Goal: Task Accomplishment & Management: Complete application form

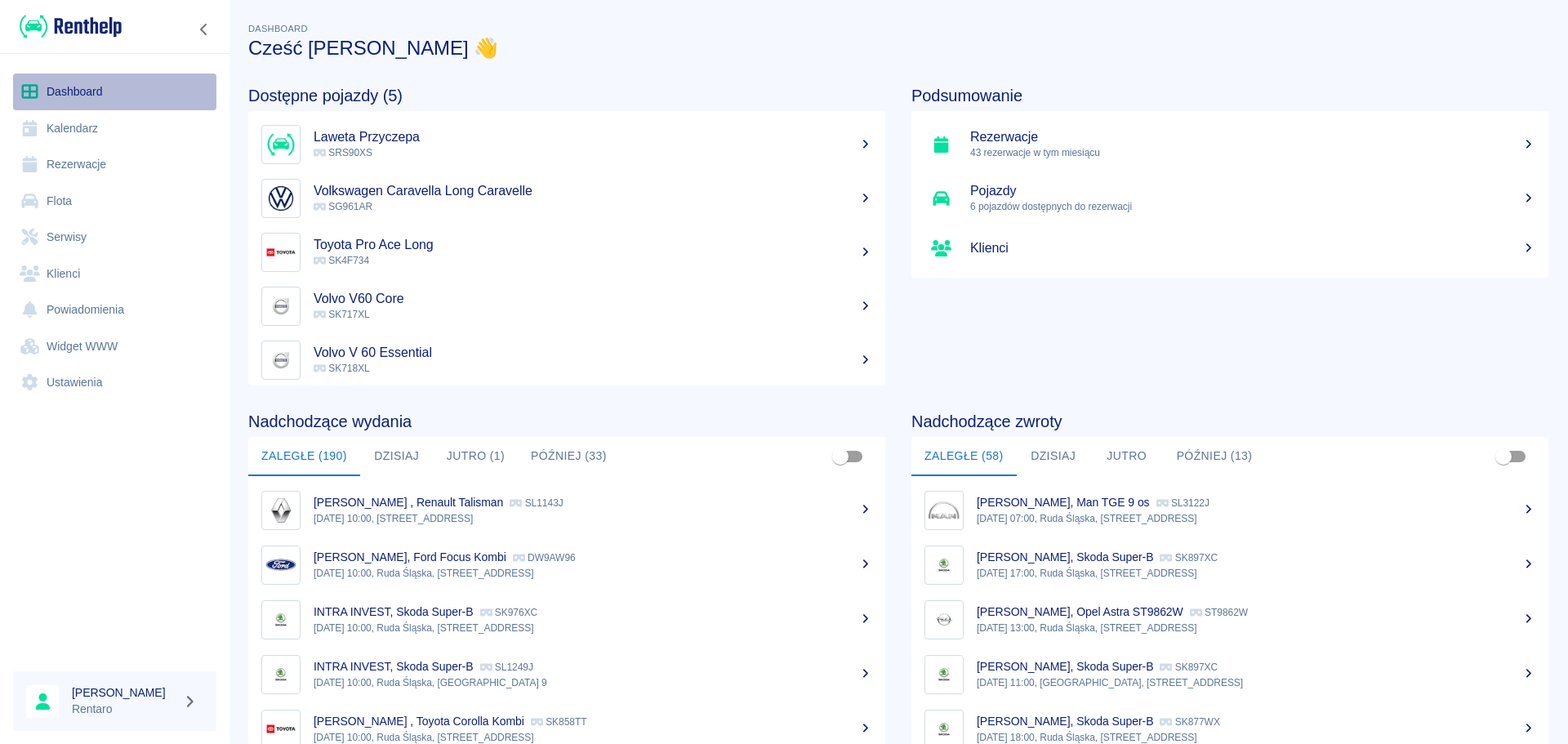
click at [82, 90] on link "Dashboard" at bounding box center [114, 91] width 203 height 37
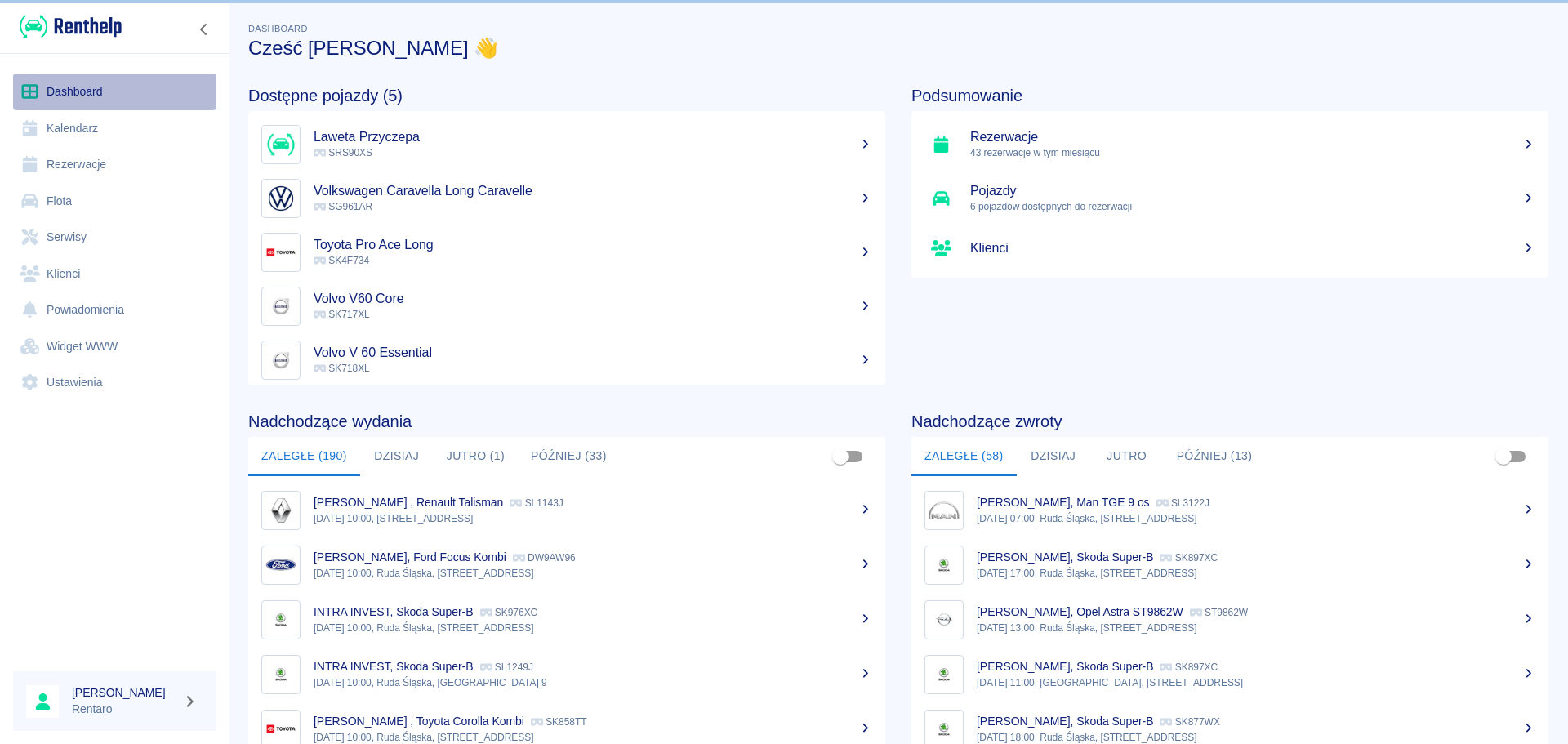
click at [81, 90] on link "Dashboard" at bounding box center [114, 91] width 203 height 37
click at [74, 127] on link "Kalendarz" at bounding box center [114, 128] width 203 height 37
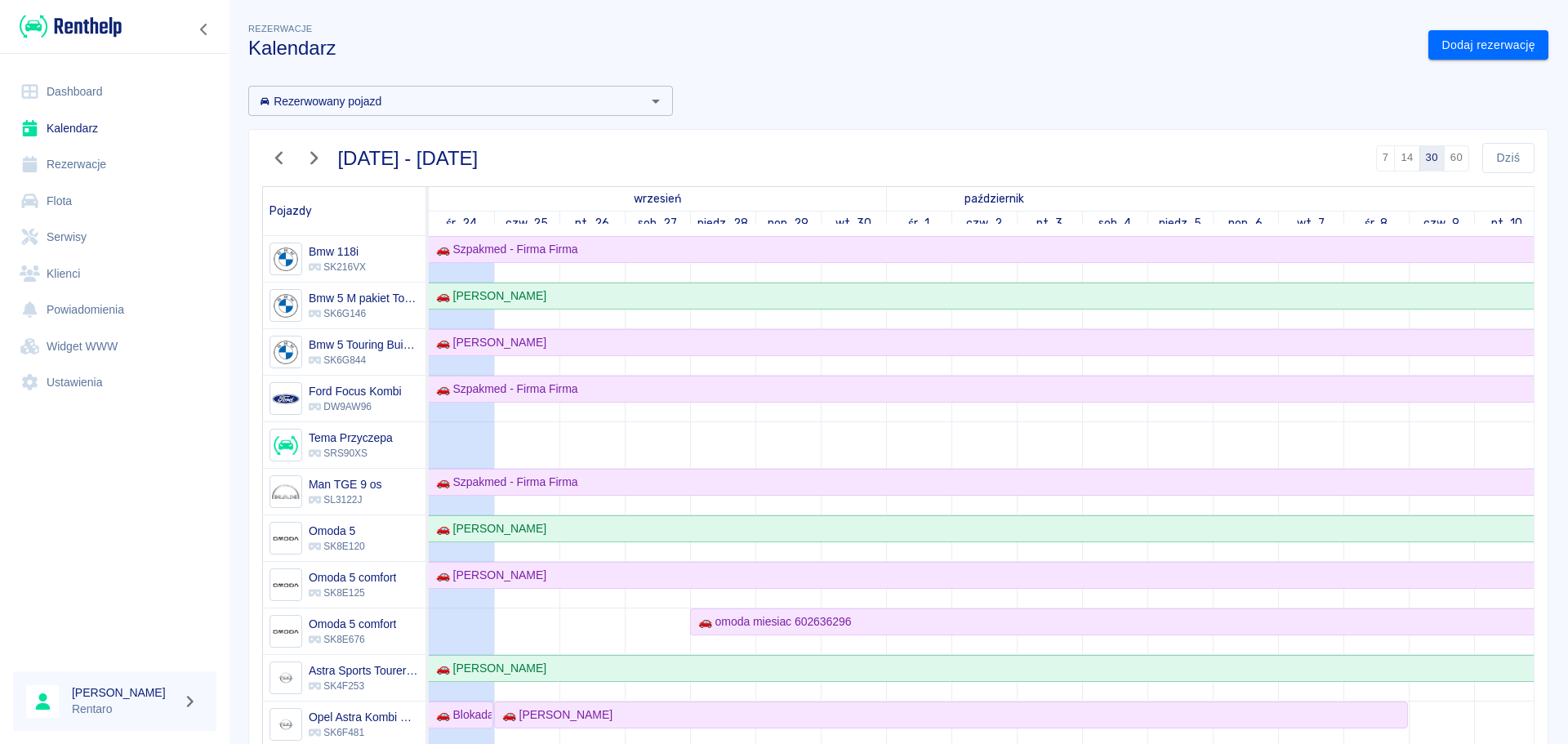
click at [96, 129] on link "Kalendarz" at bounding box center [114, 128] width 203 height 37
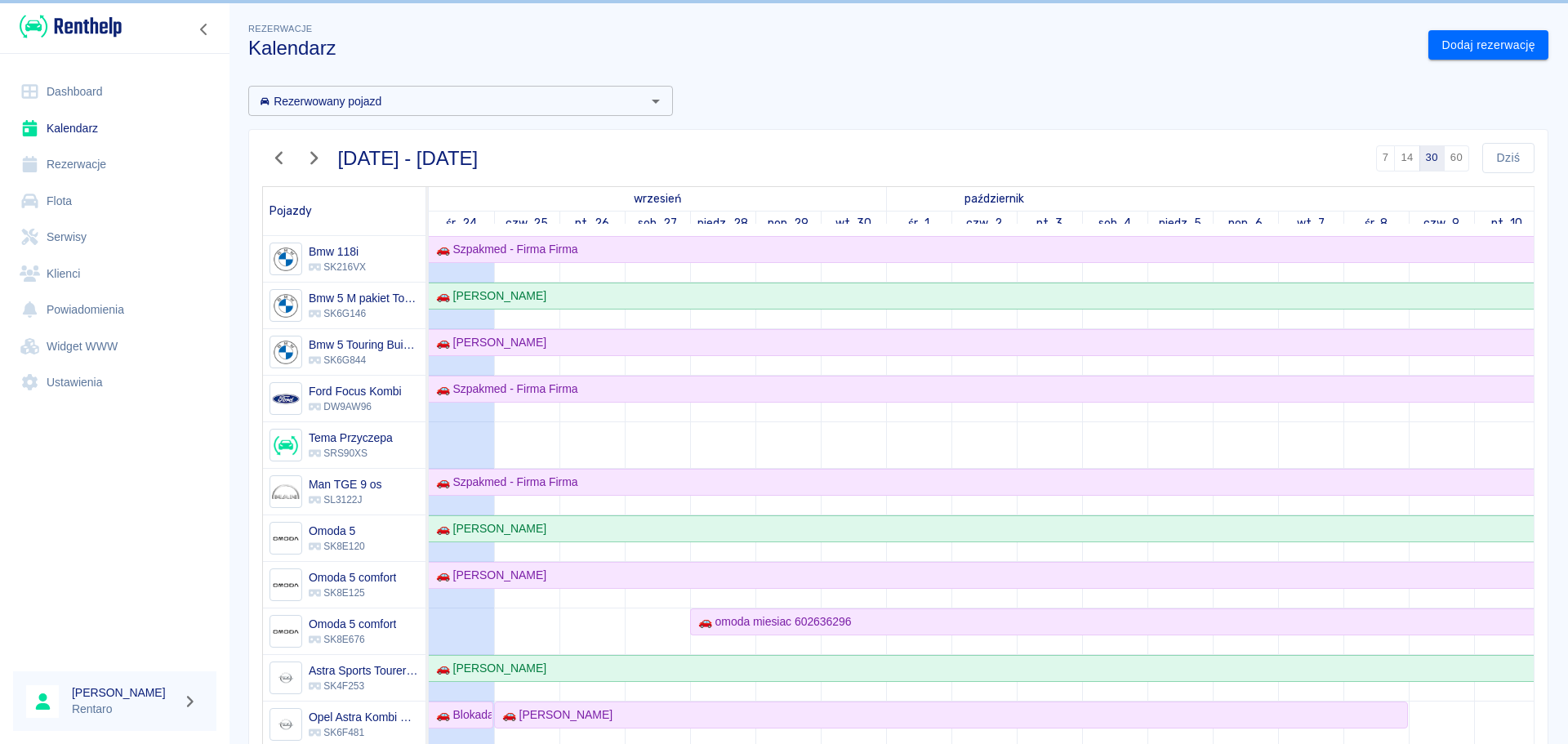
click at [98, 128] on link "Kalendarz" at bounding box center [114, 128] width 203 height 37
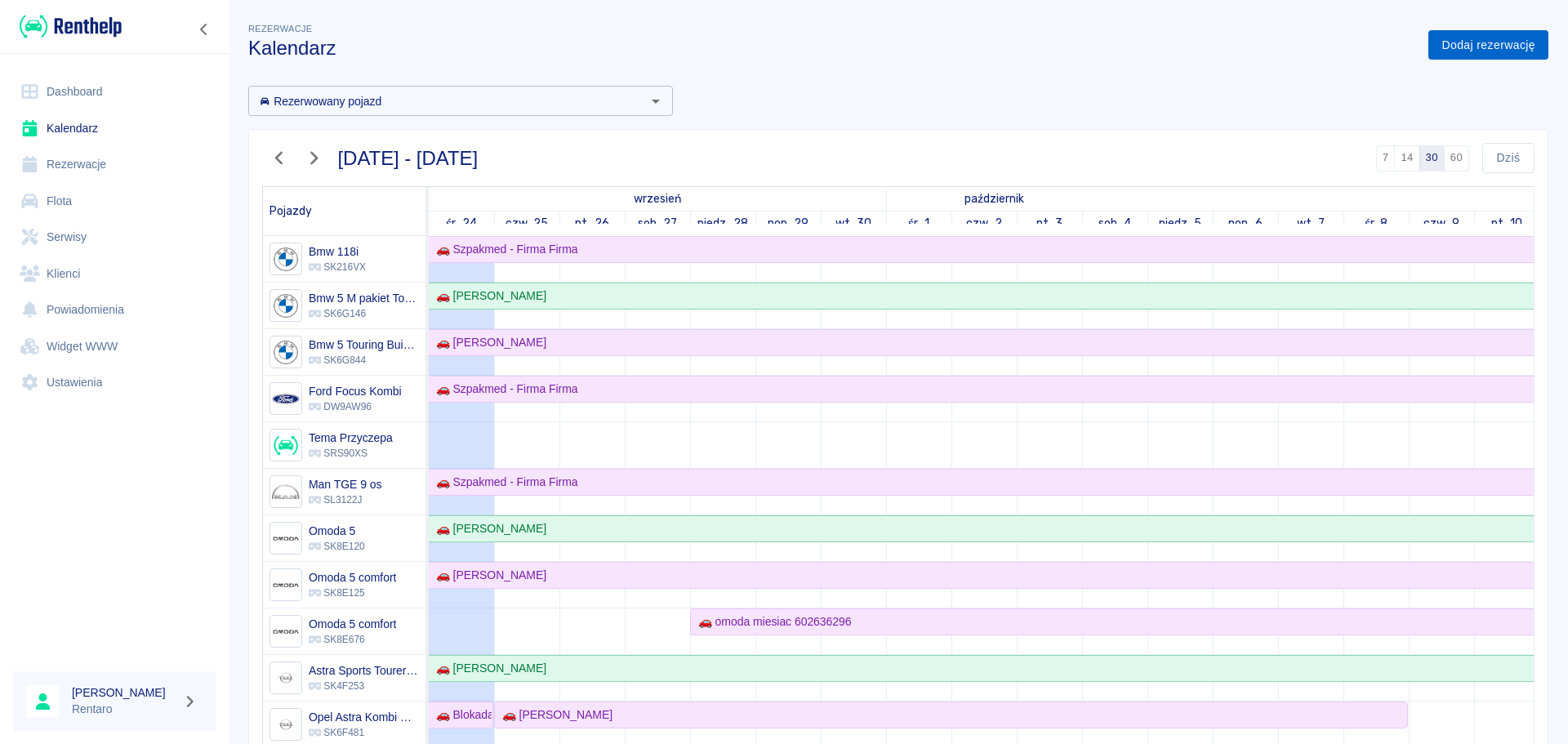
click at [1435, 41] on link "Dodaj rezerwację" at bounding box center [1488, 45] width 120 height 30
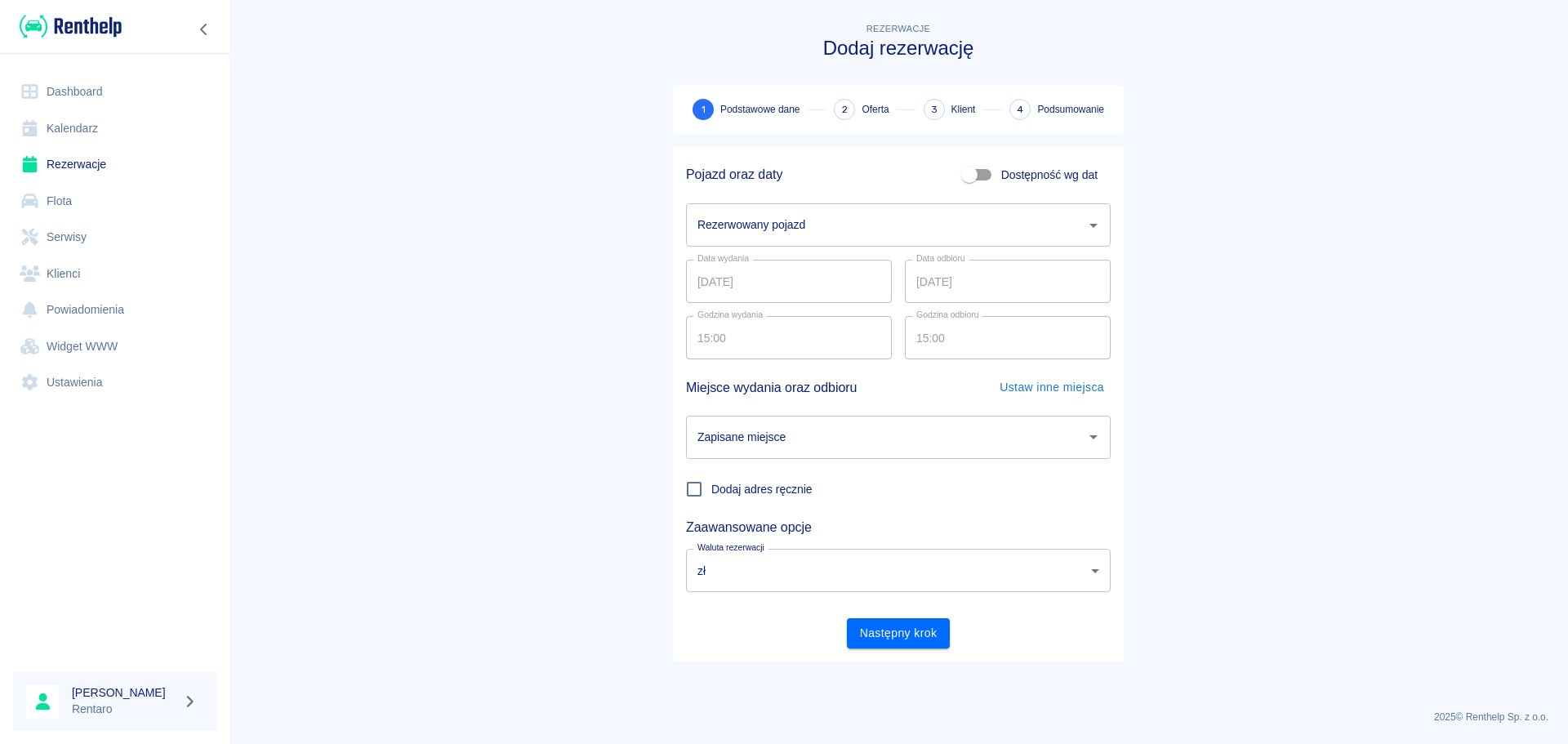
click at [998, 174] on input "Dostępność wg dat" at bounding box center [969, 175] width 93 height 31
checkbox input "true"
click at [760, 230] on input "24.09.2025" at bounding box center [789, 224] width 205 height 44
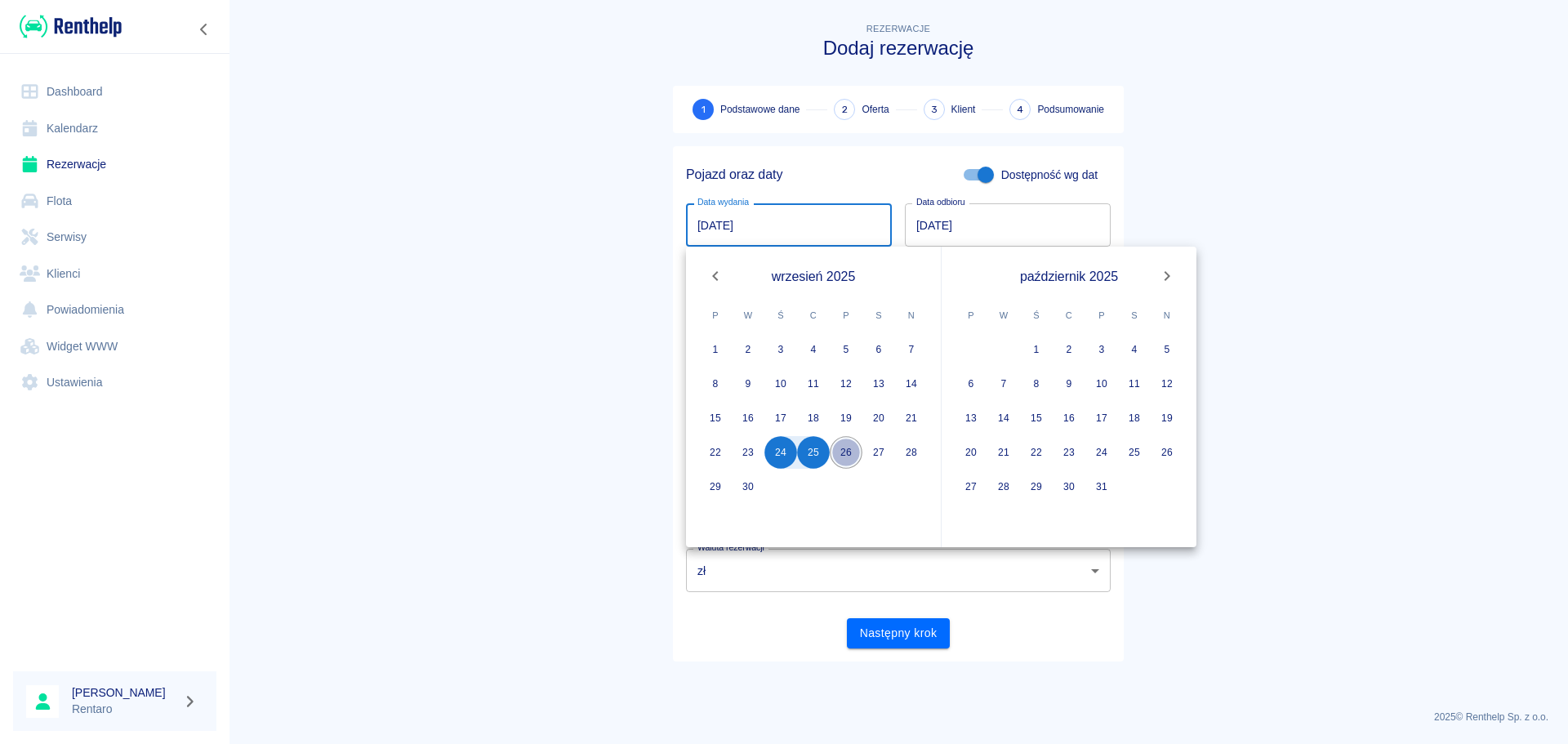
click at [853, 457] on button "26" at bounding box center [846, 453] width 33 height 33
type input "26.09.2025"
type input "DD.MM.YYYY"
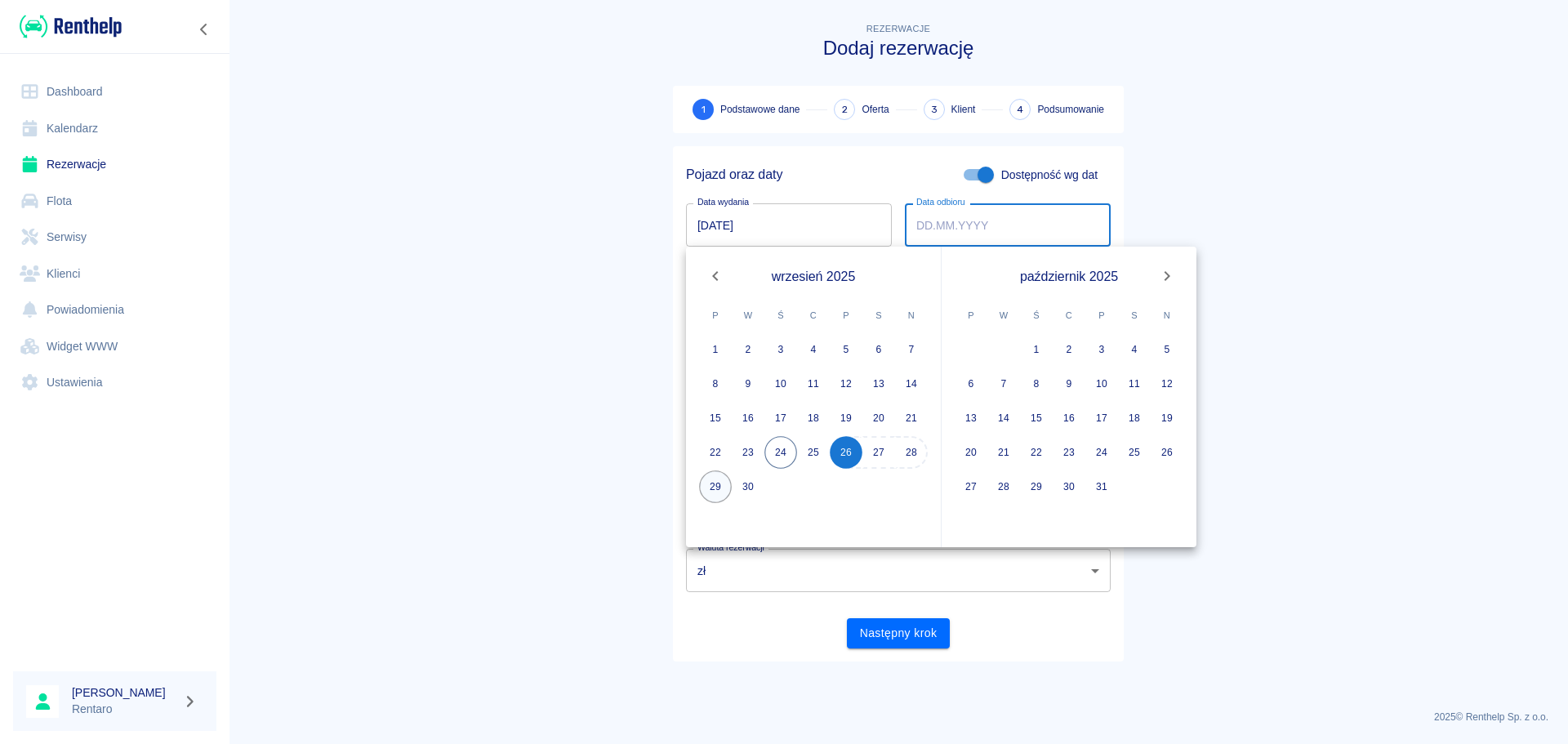
click at [718, 492] on button "29" at bounding box center [716, 487] width 33 height 33
type input "29.09.2025"
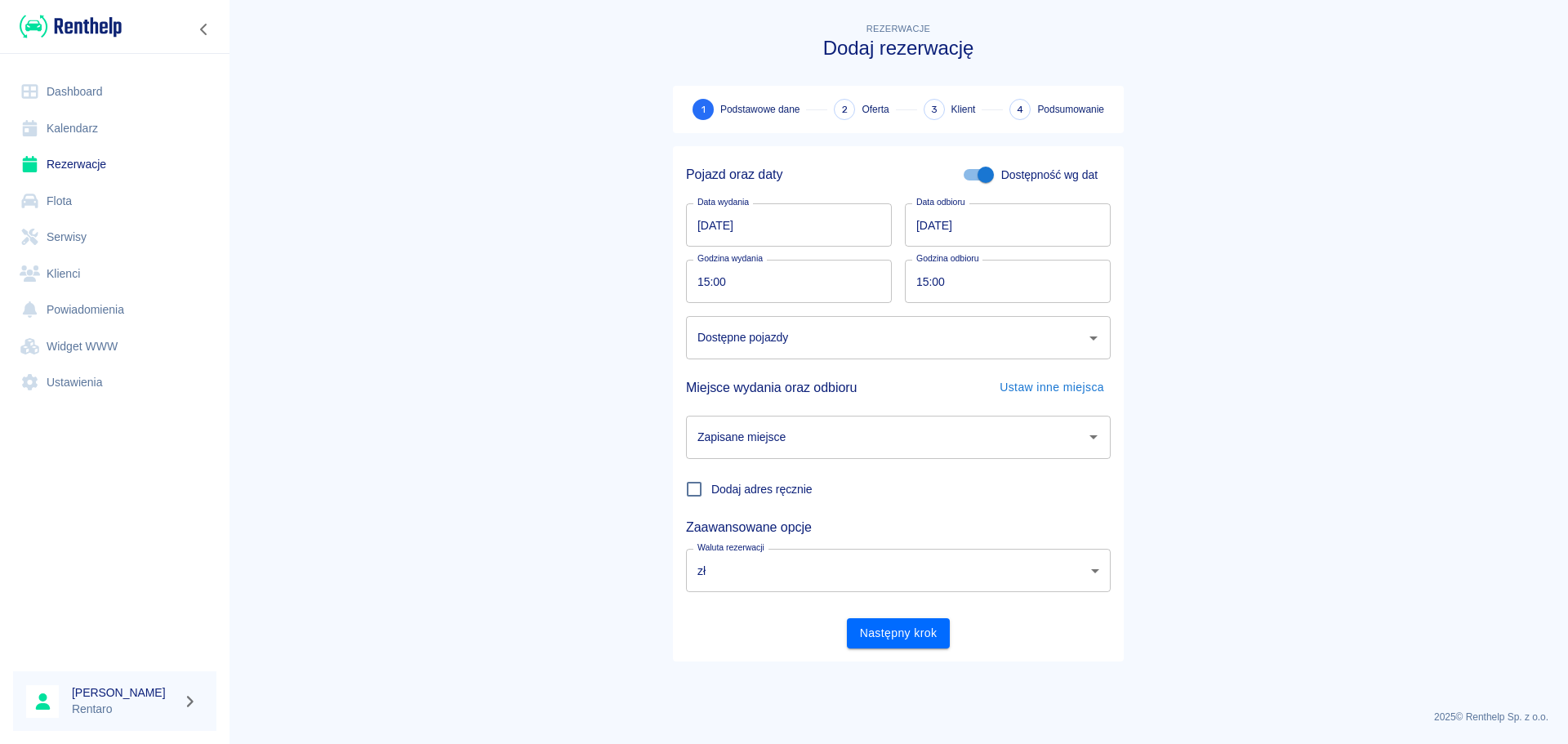
click at [887, 353] on div "Dostępne pojazdy" at bounding box center [898, 338] width 425 height 44
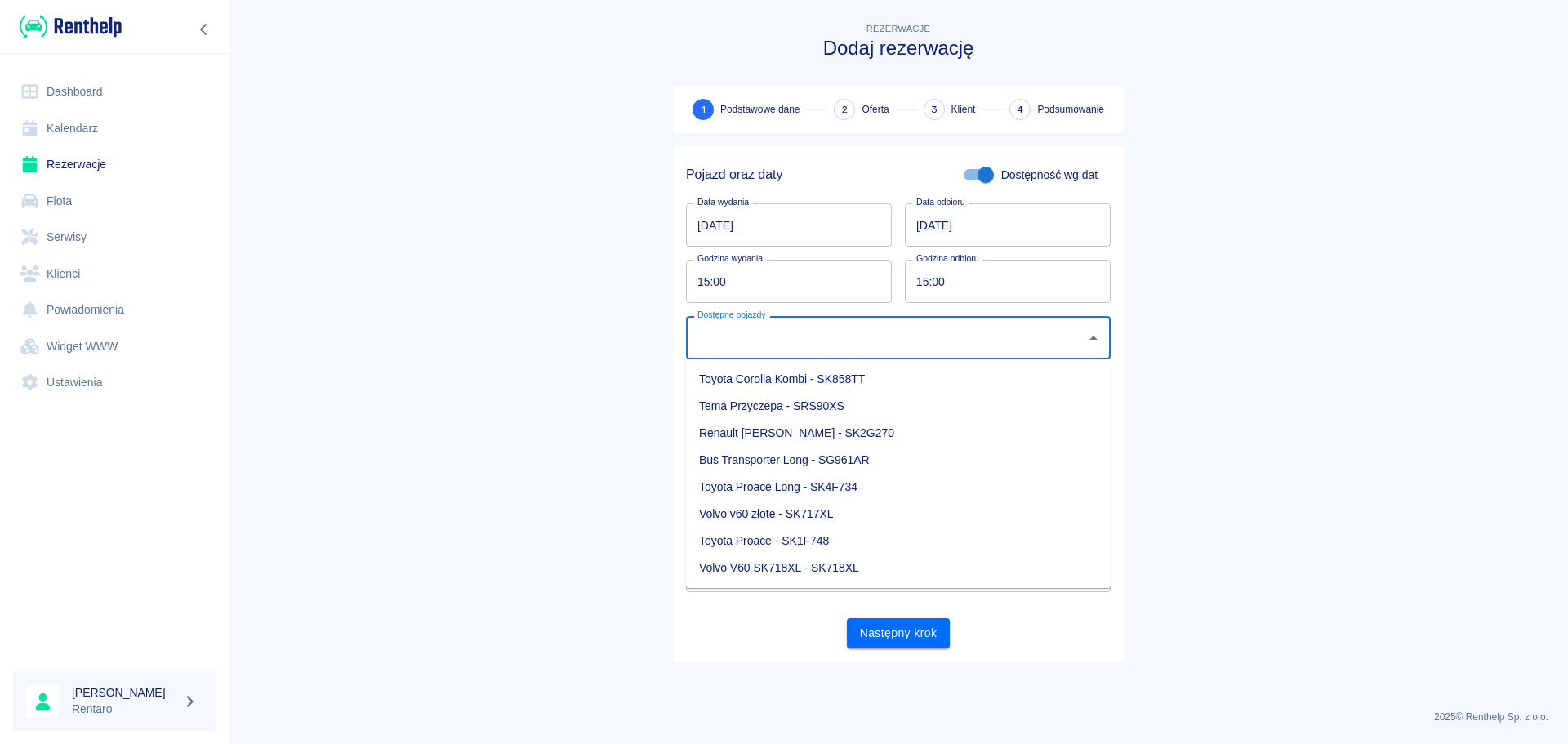
click at [570, 360] on main "Rezerwacje Dodaj rezerwację 1 Podstawowe dane 2 Oferta 3 Klient 4 Podsumowanie …" at bounding box center [898, 358] width 1340 height 677
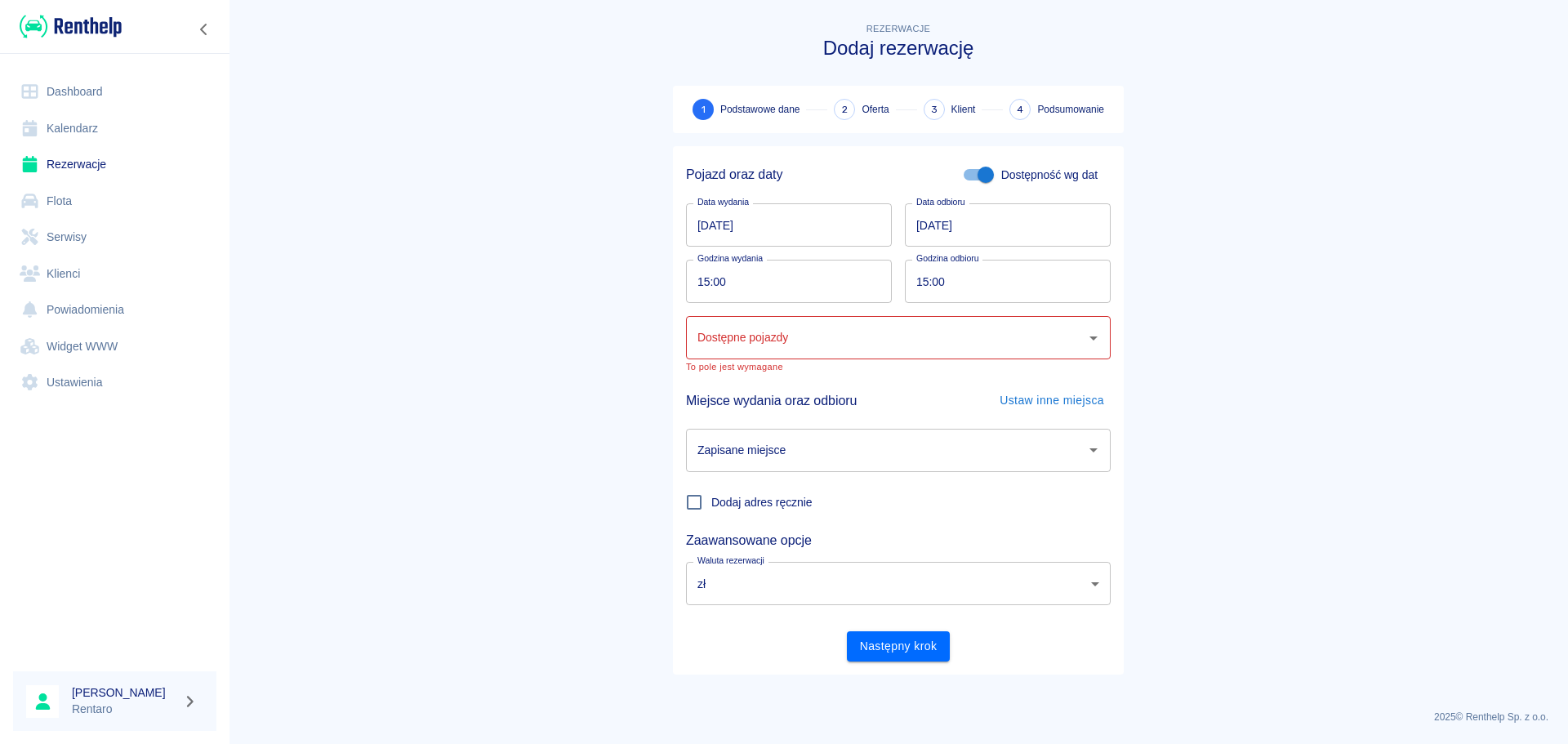
click at [38, 123] on icon at bounding box center [30, 128] width 21 height 16
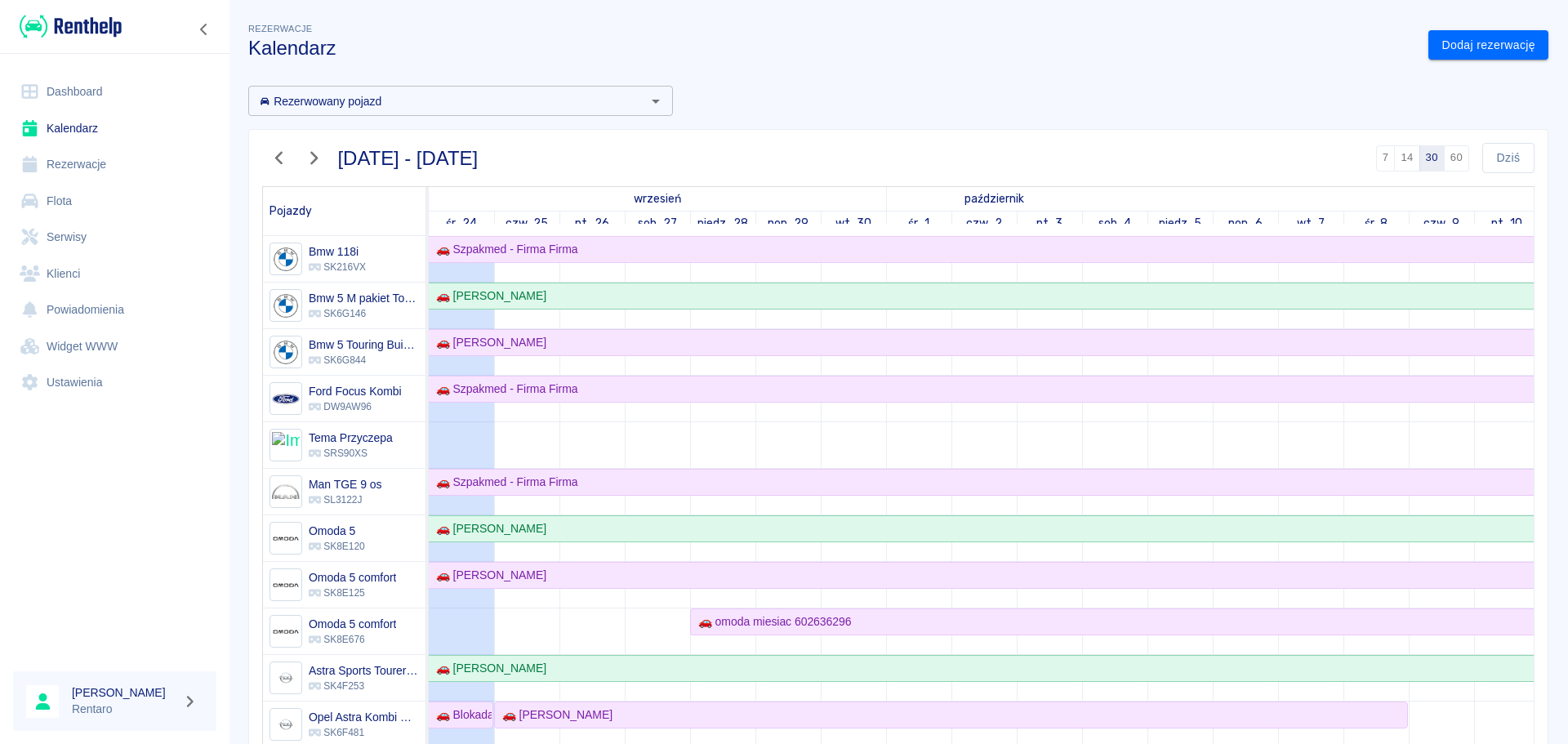
click at [95, 133] on link "Kalendarz" at bounding box center [114, 128] width 203 height 37
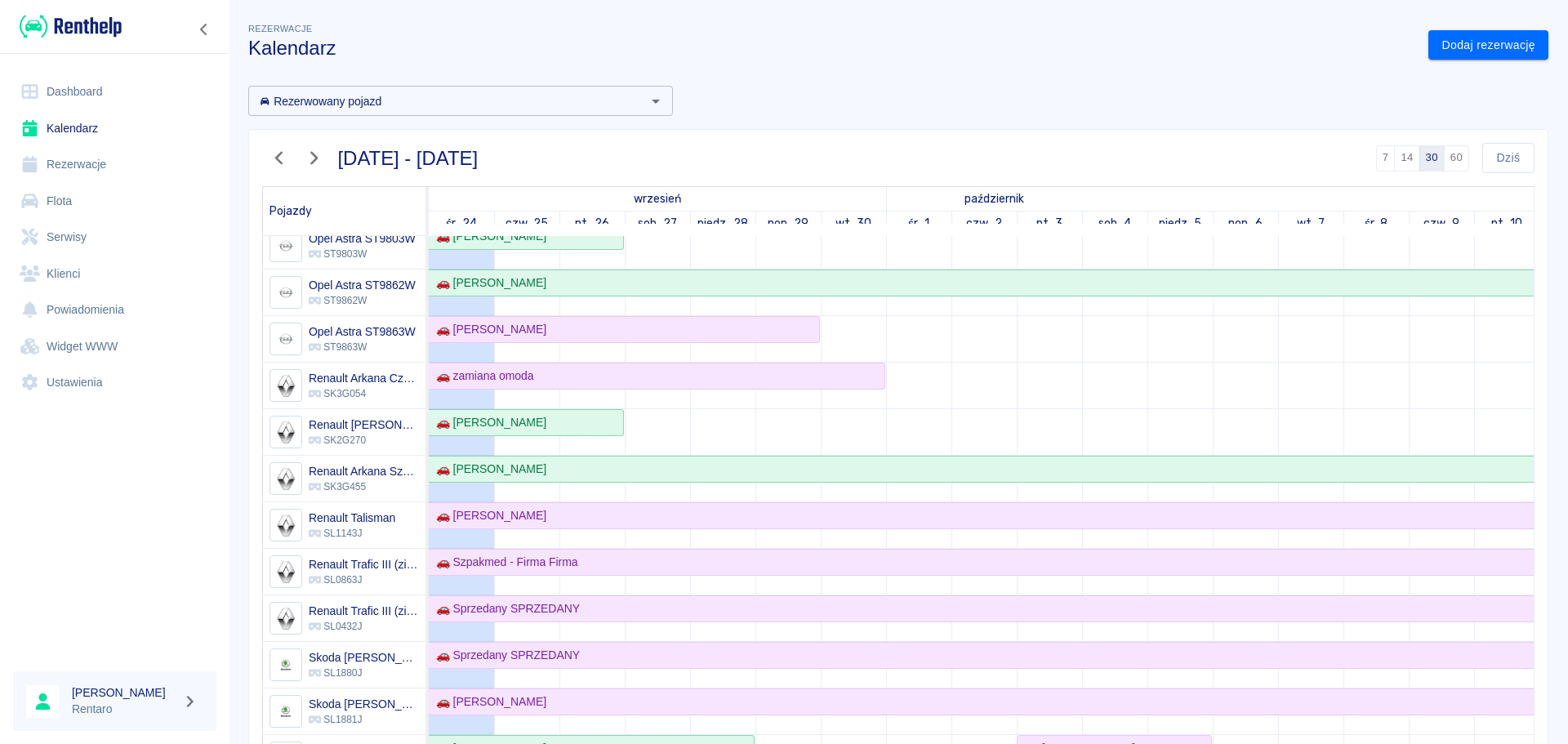
scroll to position [490, 0]
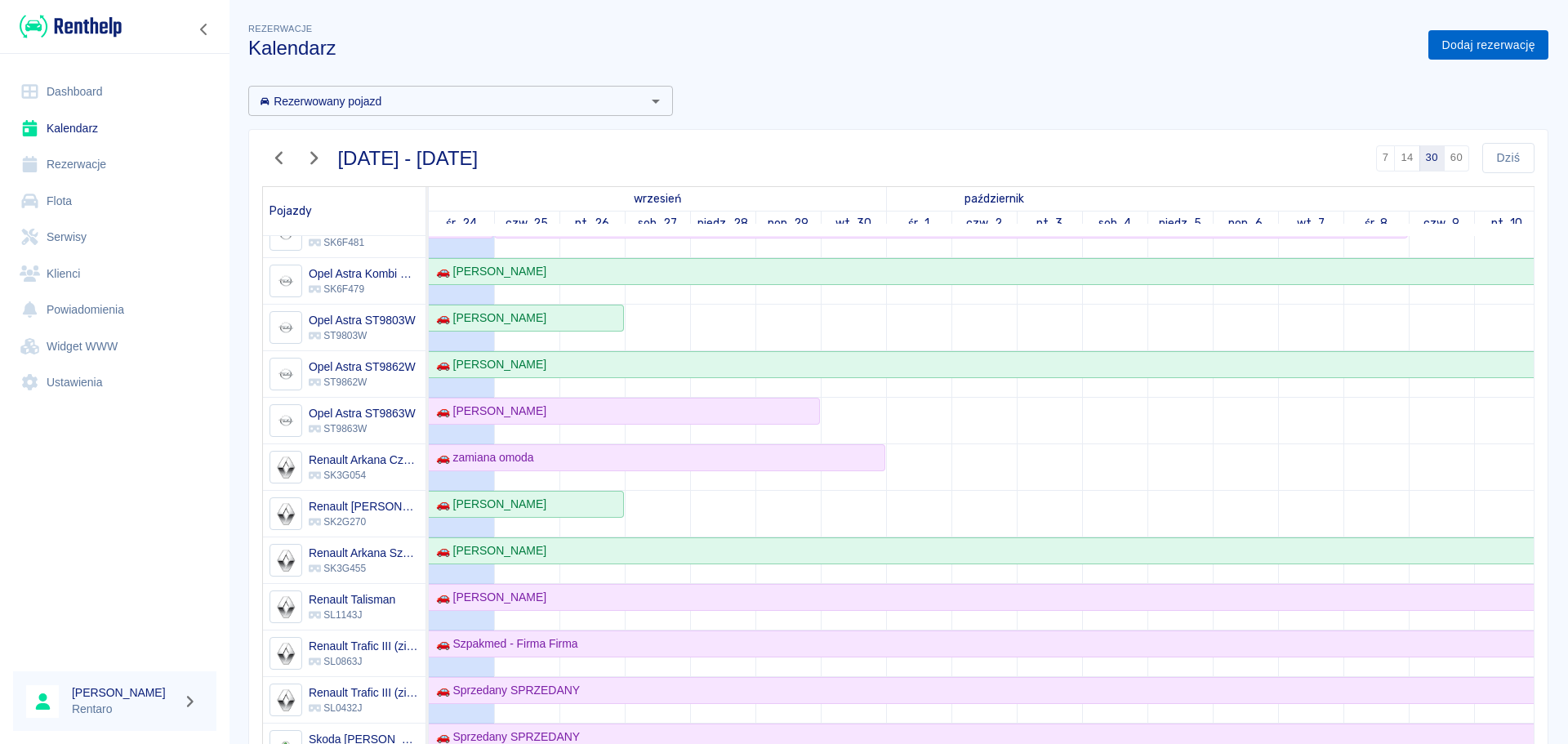
drag, startPoint x: 1465, startPoint y: 42, endPoint x: 1456, endPoint y: 35, distance: 11.4
click at [1464, 40] on link "Dodaj rezerwację" at bounding box center [1488, 45] width 120 height 30
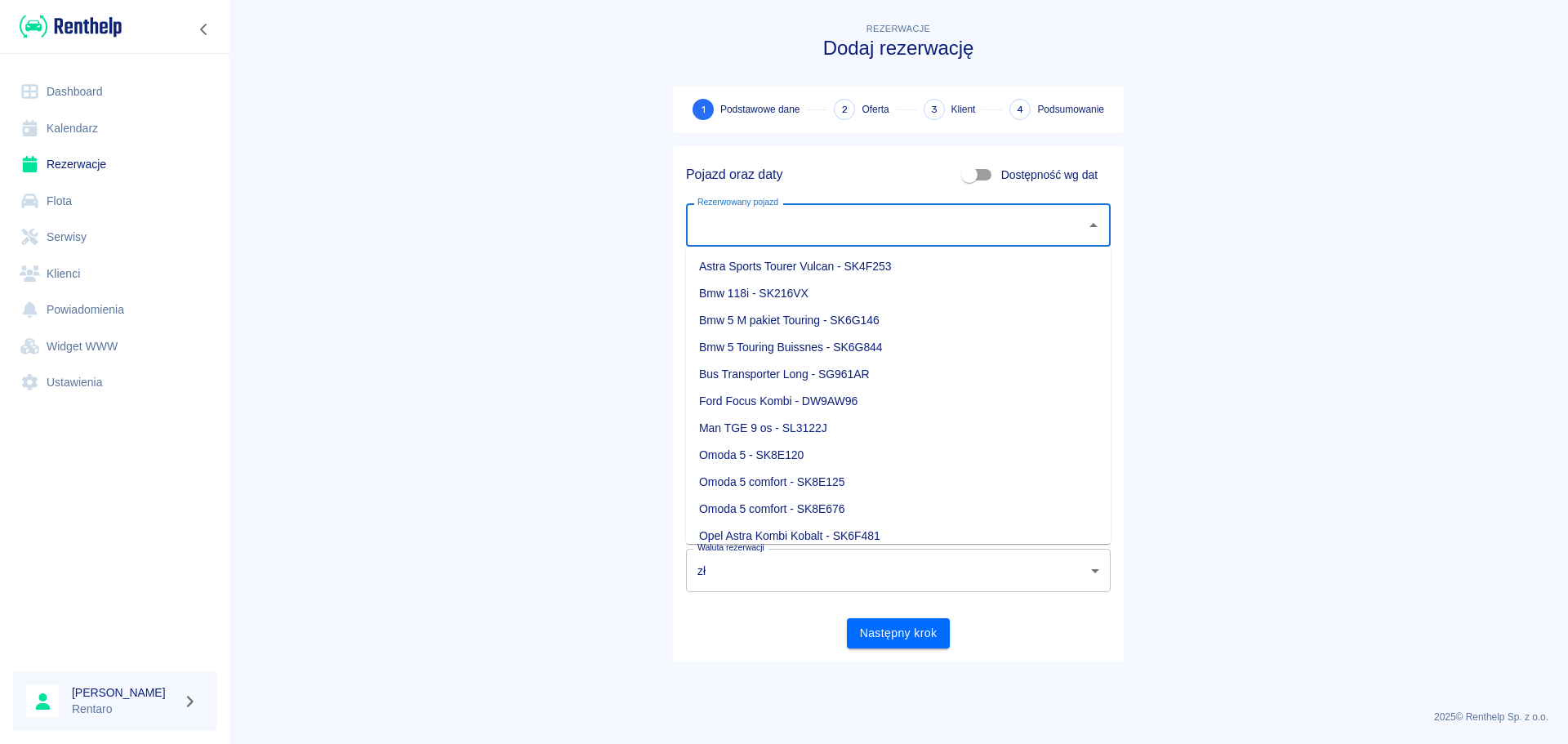
click at [847, 210] on div "Rezerwowany pojazd" at bounding box center [898, 224] width 425 height 44
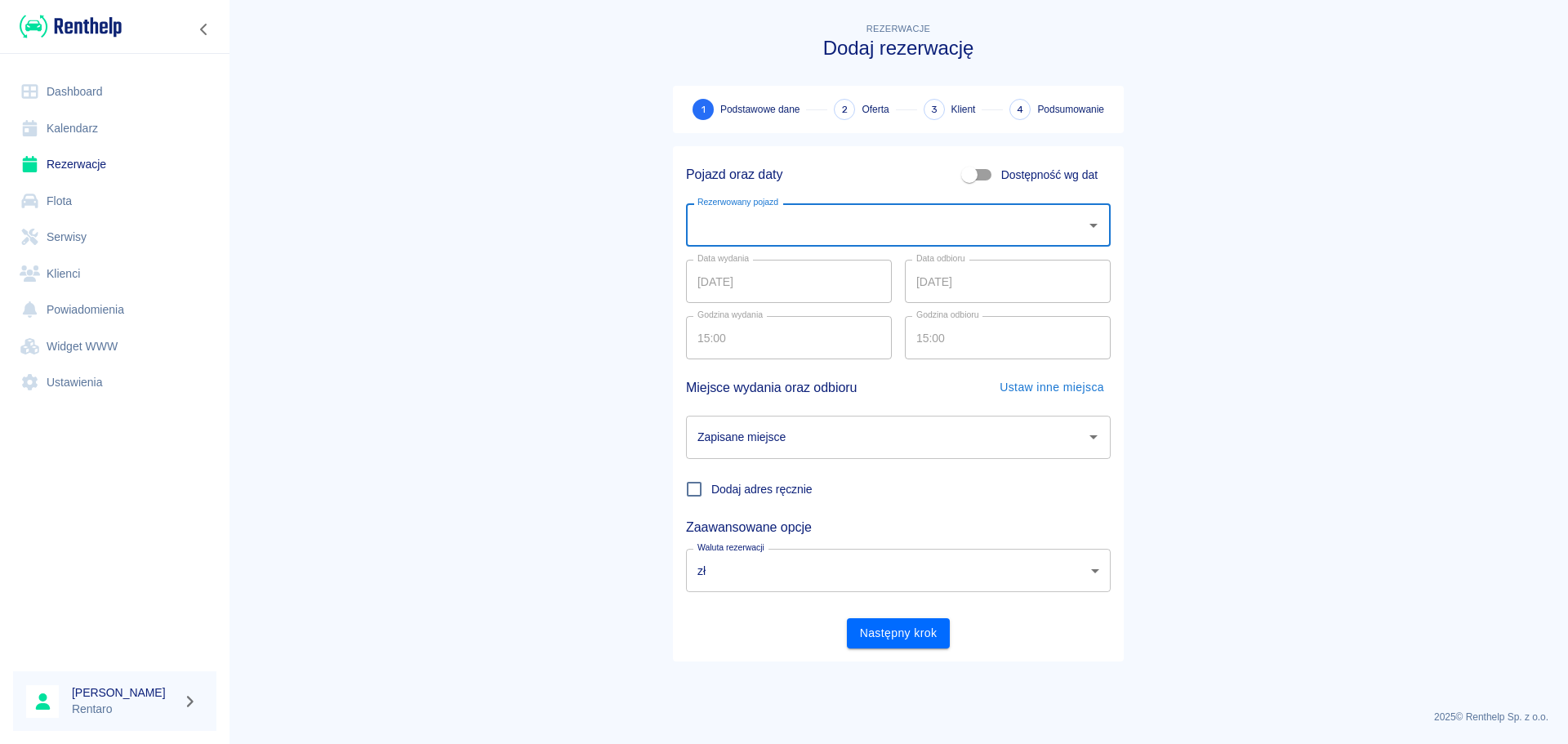
drag, startPoint x: 825, startPoint y: 223, endPoint x: 836, endPoint y: 220, distance: 11.4
click at [827, 223] on input "Rezerwowany pojazd" at bounding box center [886, 224] width 385 height 29
click at [805, 266] on li "Renault Arkana Morski - SK2G270" at bounding box center [898, 266] width 425 height 27
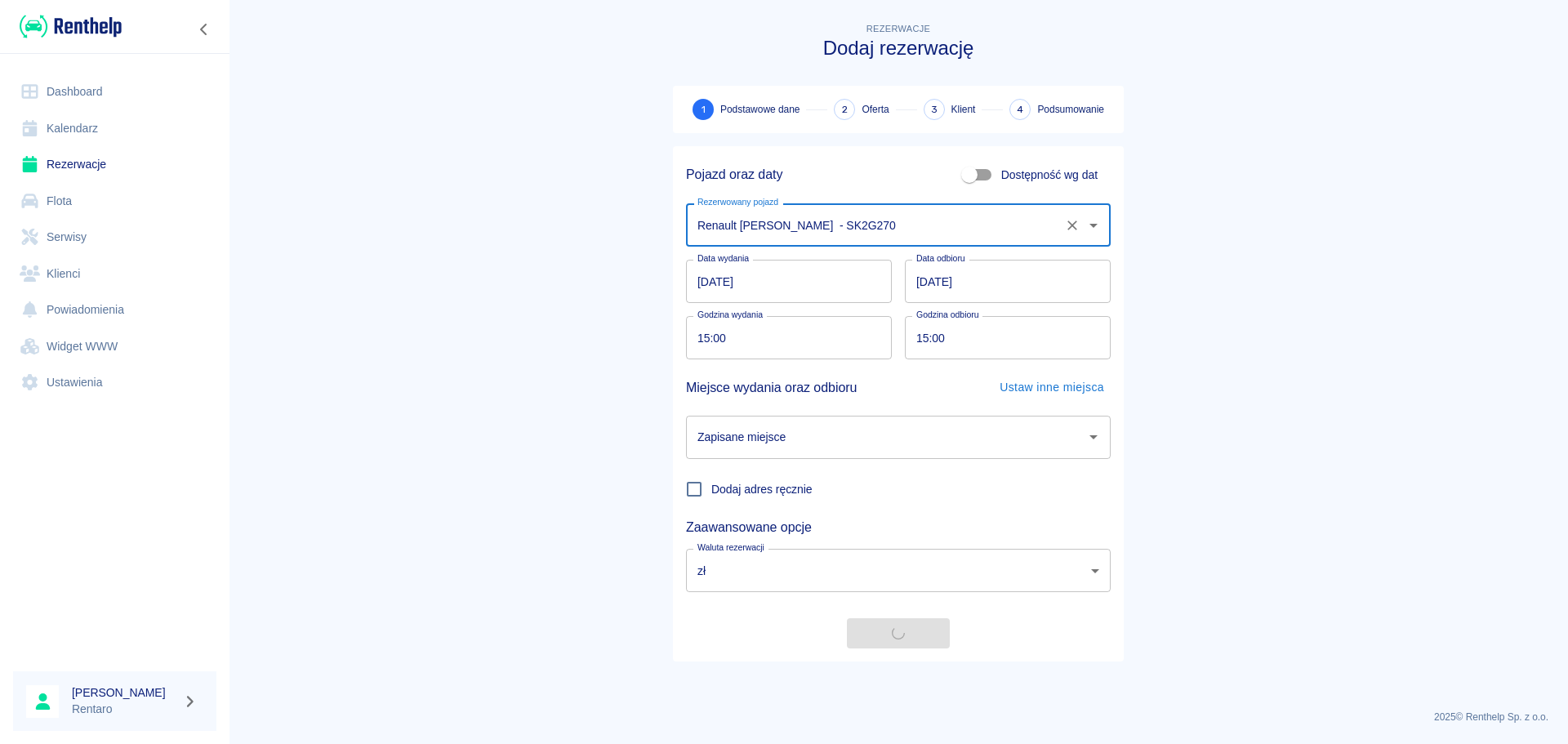
type input "Renault Arkana Morski - SK2G270"
click at [781, 289] on input "24.09.2025" at bounding box center [789, 281] width 205 height 44
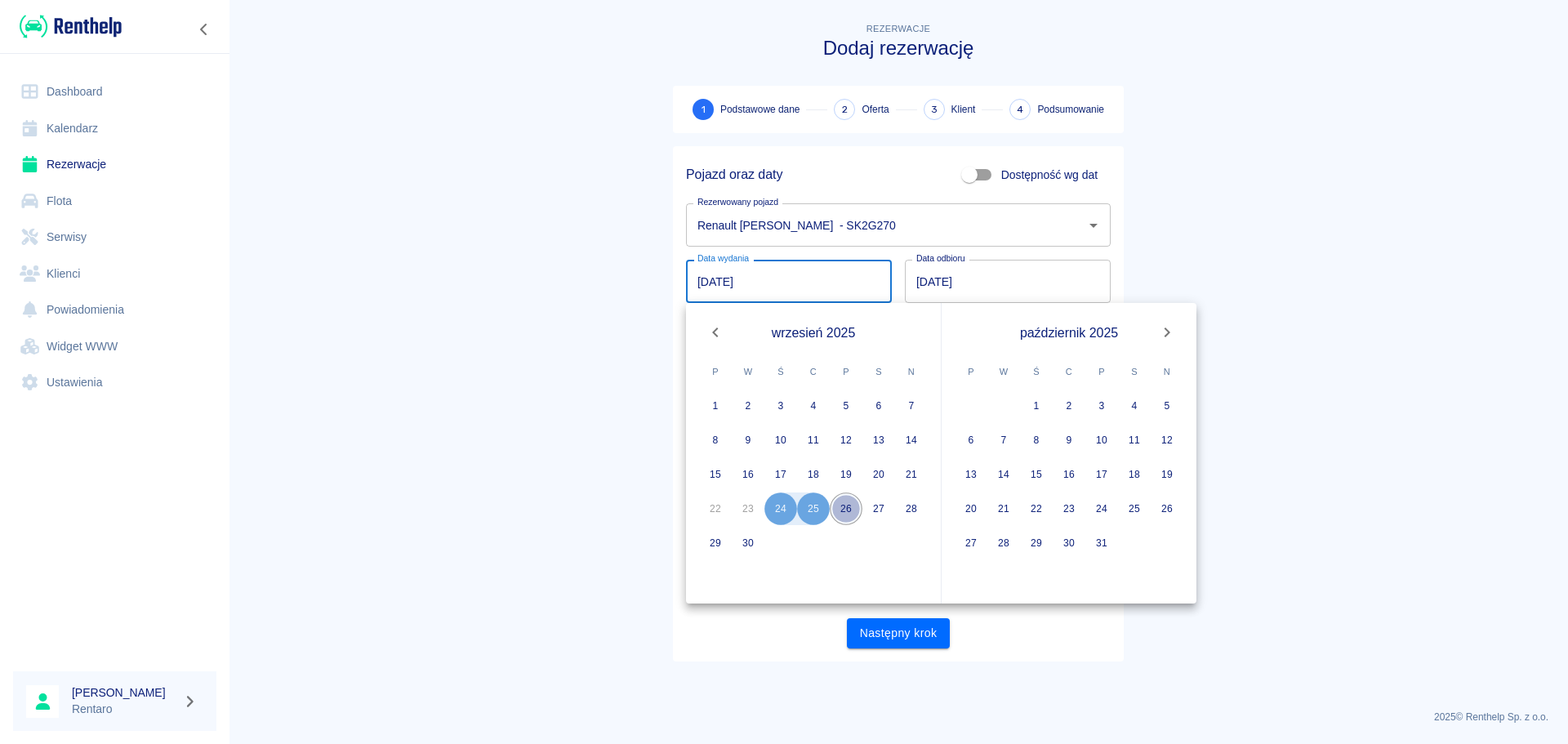
click at [841, 506] on button "26" at bounding box center [846, 509] width 33 height 33
type input "26.09.2025"
type input "DD.MM.YYYY"
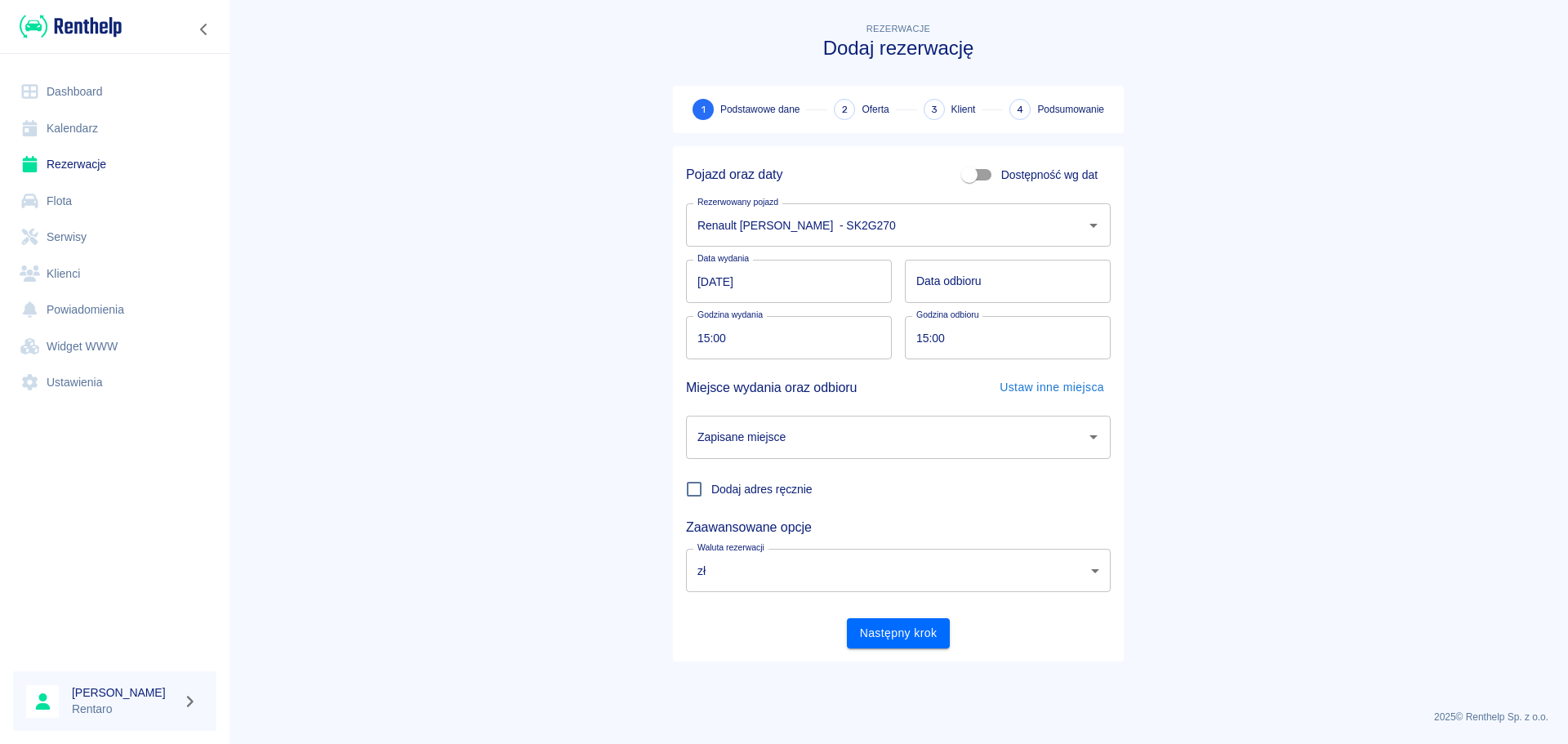
click at [1163, 246] on main "Rezerwacje Dodaj rezerwację 1 Podstawowe dane 2 Oferta 3 Klient 4 Podsumowanie …" at bounding box center [898, 358] width 1340 height 677
click at [777, 333] on input "15:00" at bounding box center [783, 338] width 195 height 44
type input "15:00"
click at [921, 334] on input "15:00" at bounding box center [1002, 338] width 195 height 44
type input "DD.MM.YYYY"
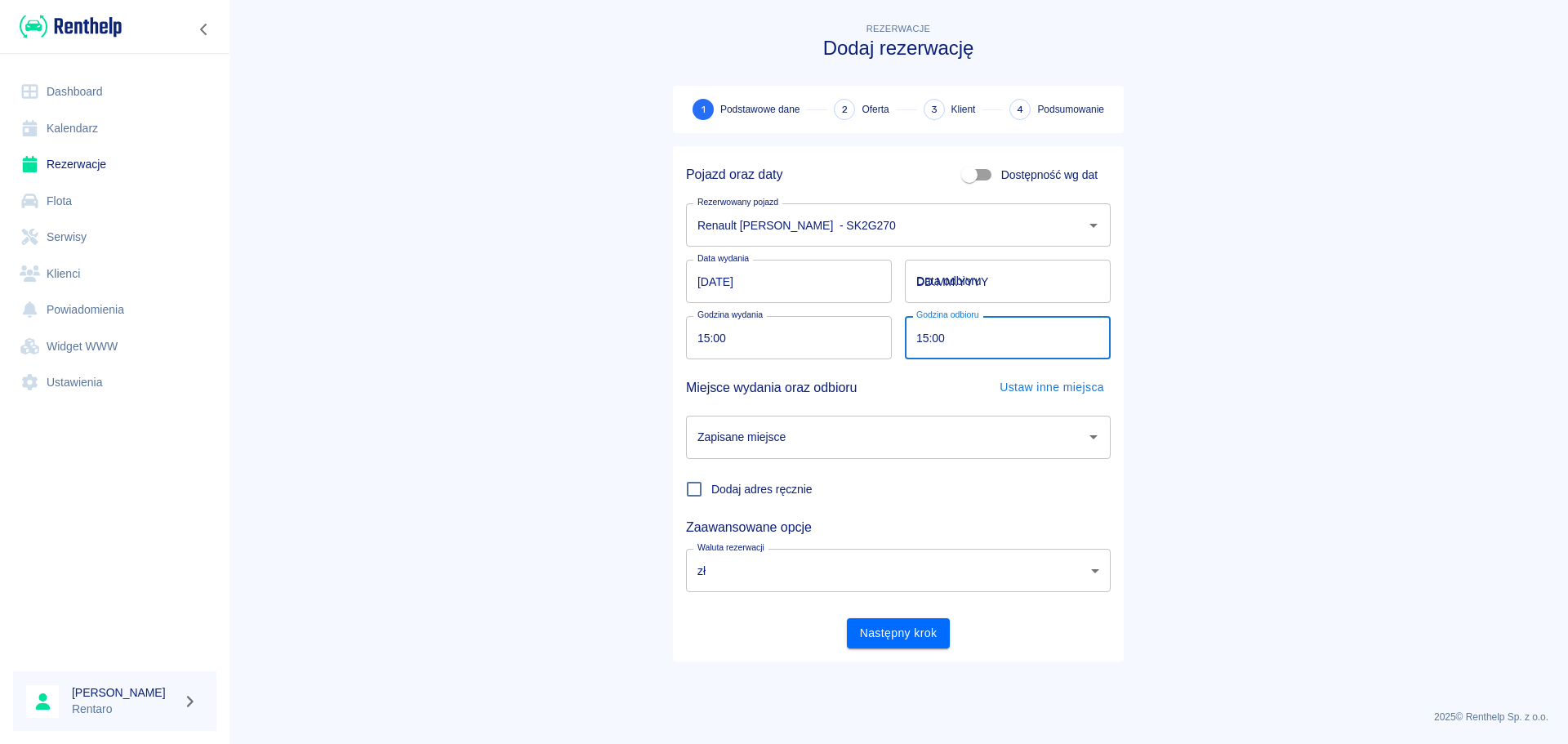
click at [929, 285] on input "DD.MM.YYYY" at bounding box center [1008, 281] width 205 height 44
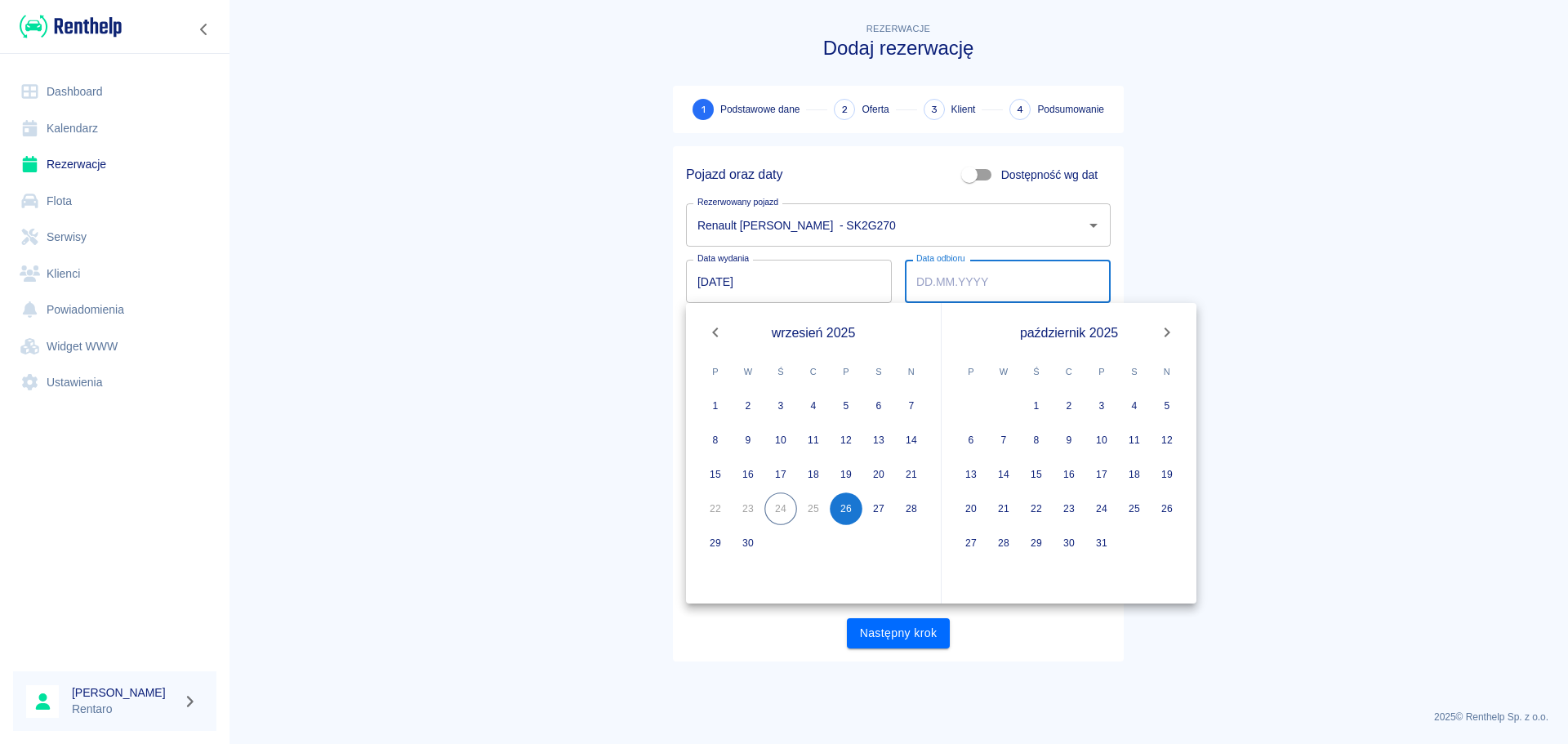
click at [1349, 260] on main "Rezerwacje Dodaj rezerwację 1 Podstawowe dane 2 Oferta 3 Klient 4 Podsumowanie …" at bounding box center [898, 358] width 1340 height 677
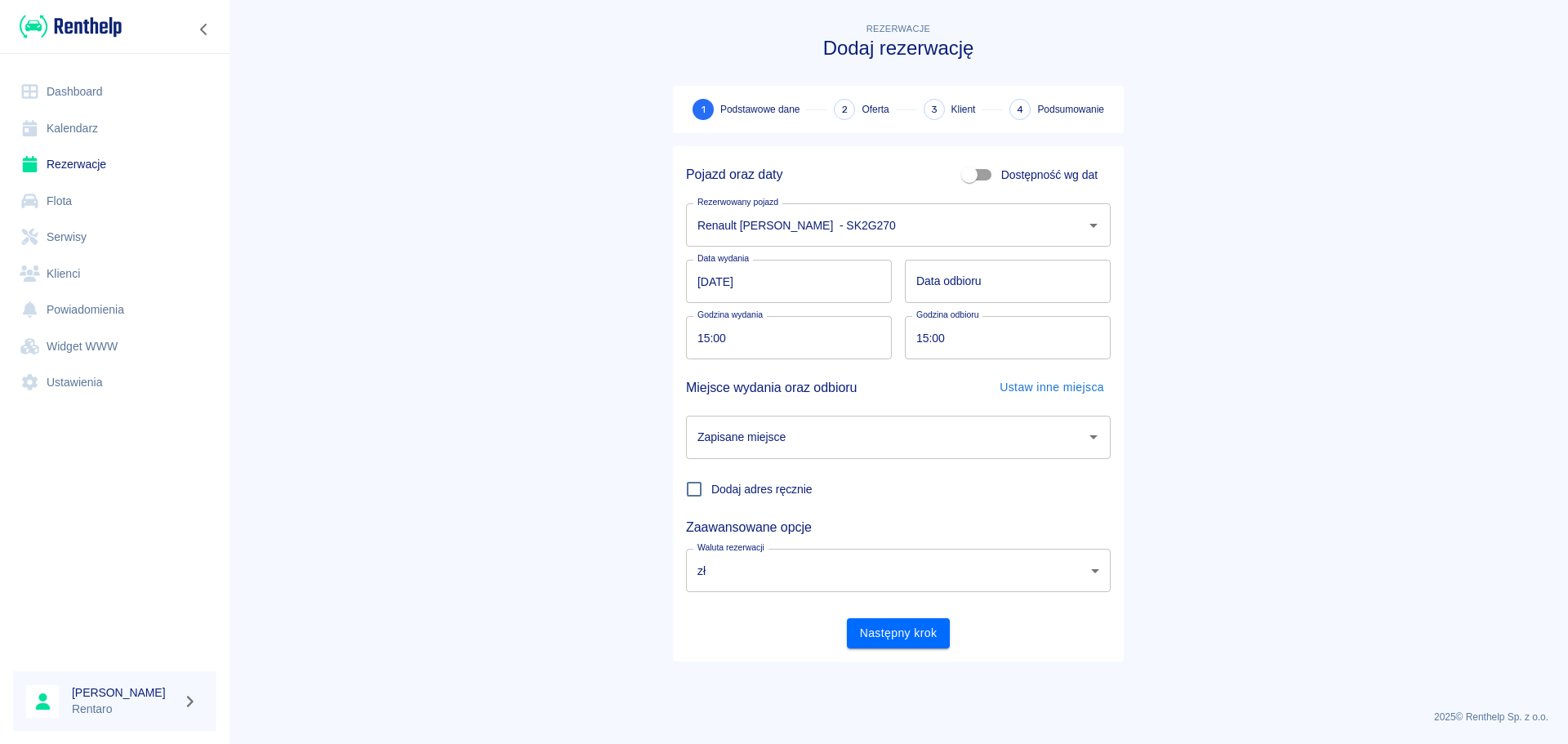
click at [729, 331] on input "15:00" at bounding box center [783, 338] width 195 height 44
type input "DD.MM.YYYY"
click at [967, 273] on input "DD.MM.YYYY" at bounding box center [1008, 281] width 205 height 44
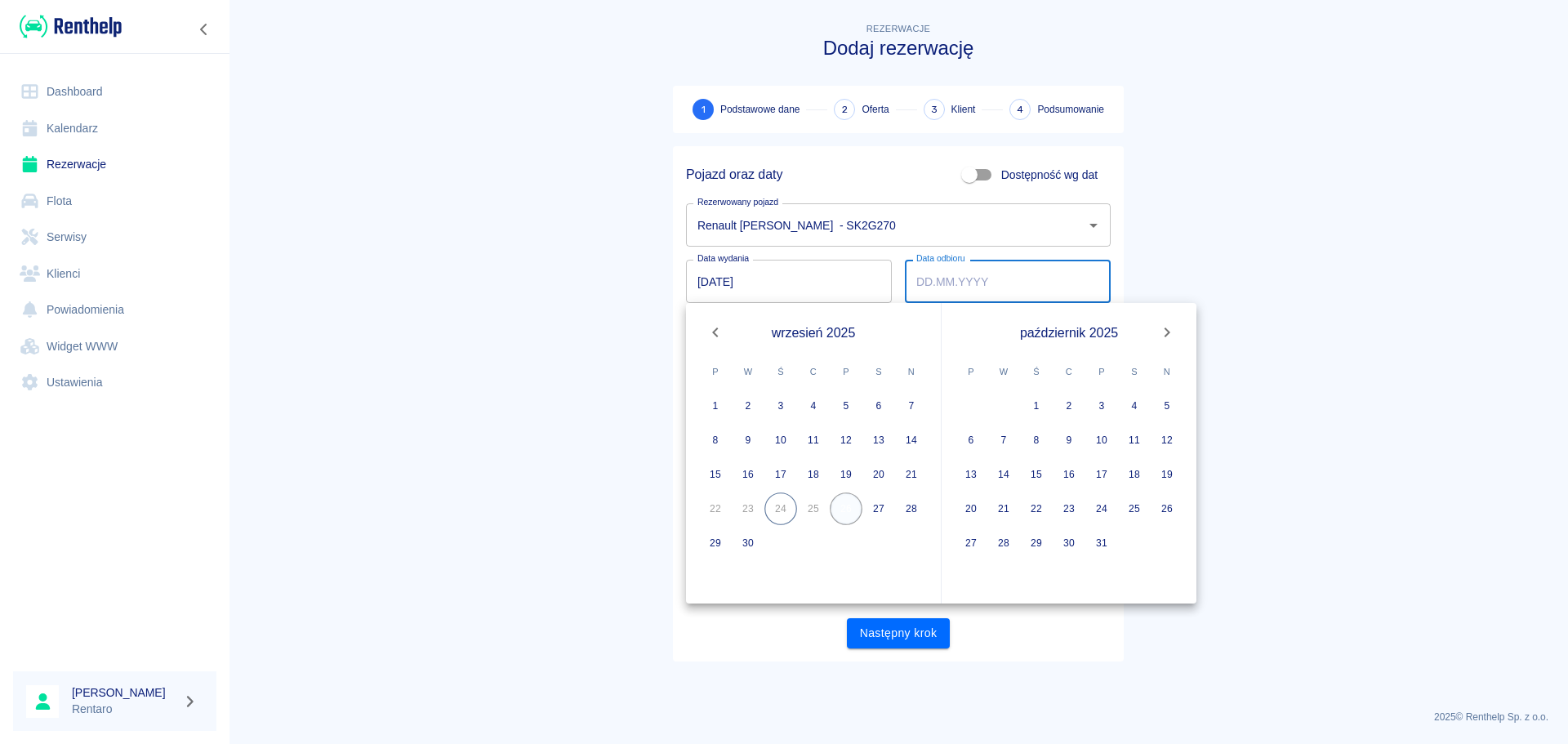
click at [842, 508] on button "26" at bounding box center [846, 509] width 33 height 33
type input "26.09.2025"
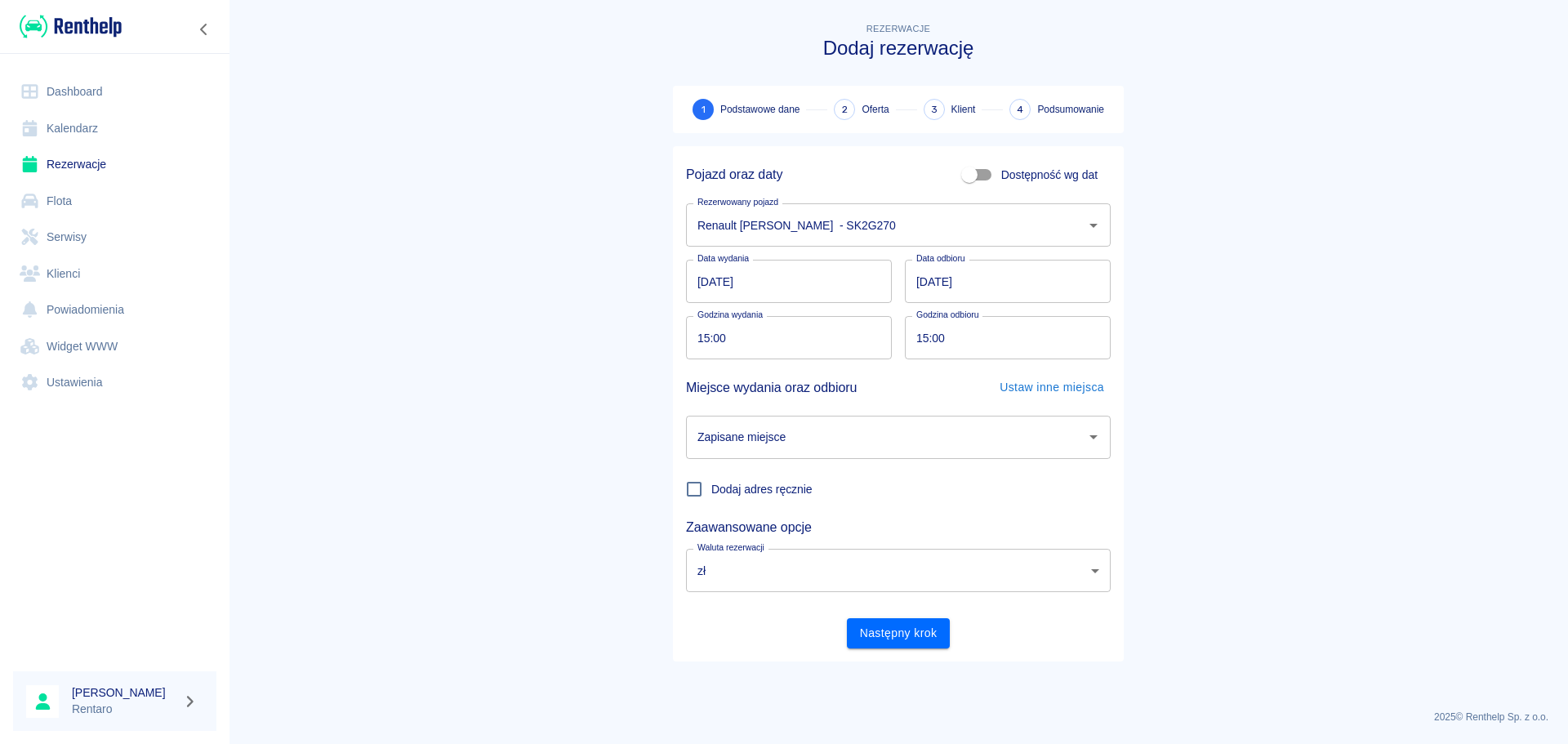
click at [948, 431] on input "Zapisane miejsce" at bounding box center [886, 437] width 385 height 29
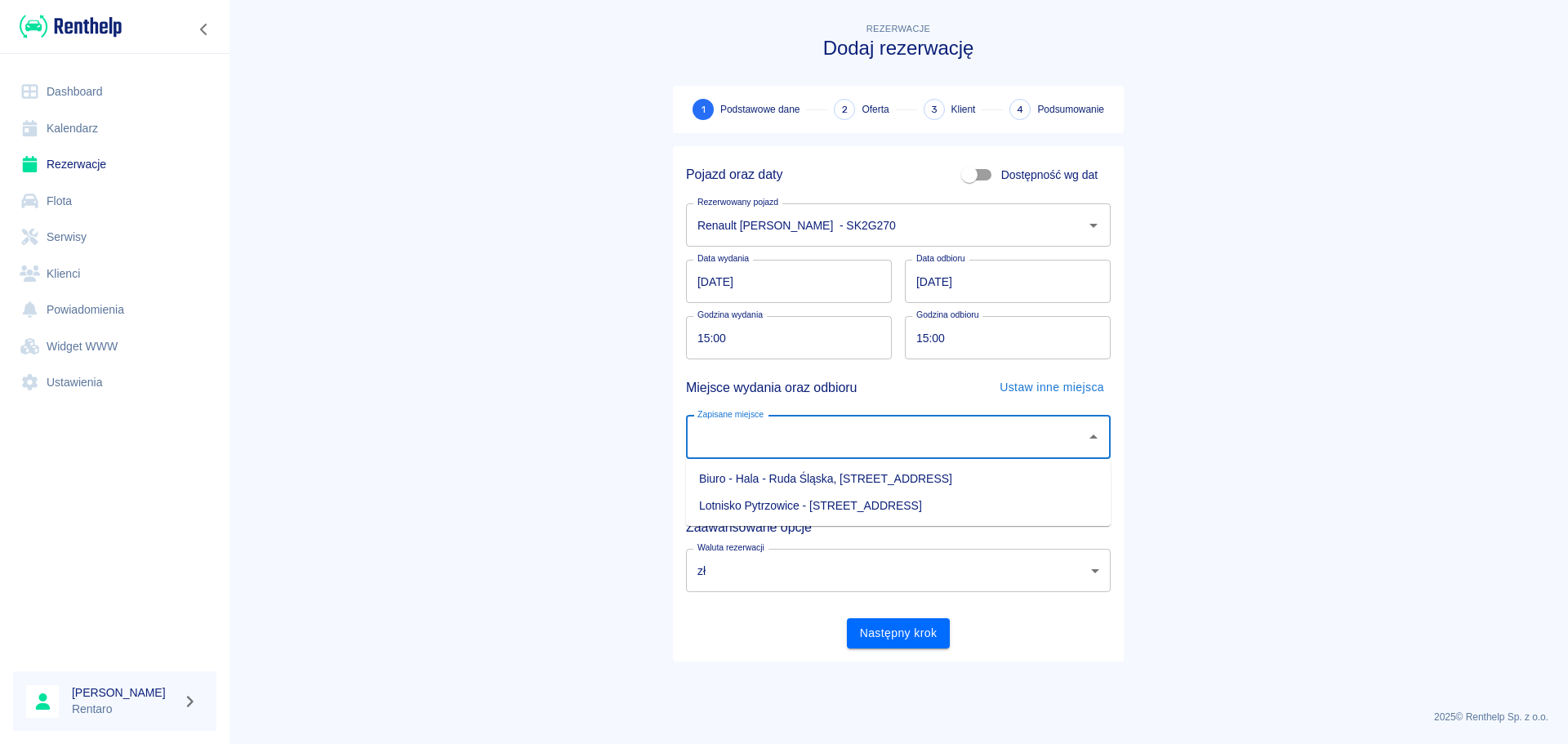
click at [1339, 386] on main "Rezerwacje Dodaj rezerwację 1 Podstawowe dane 2 Oferta 3 Klient 4 Podsumowanie …" at bounding box center [898, 358] width 1340 height 677
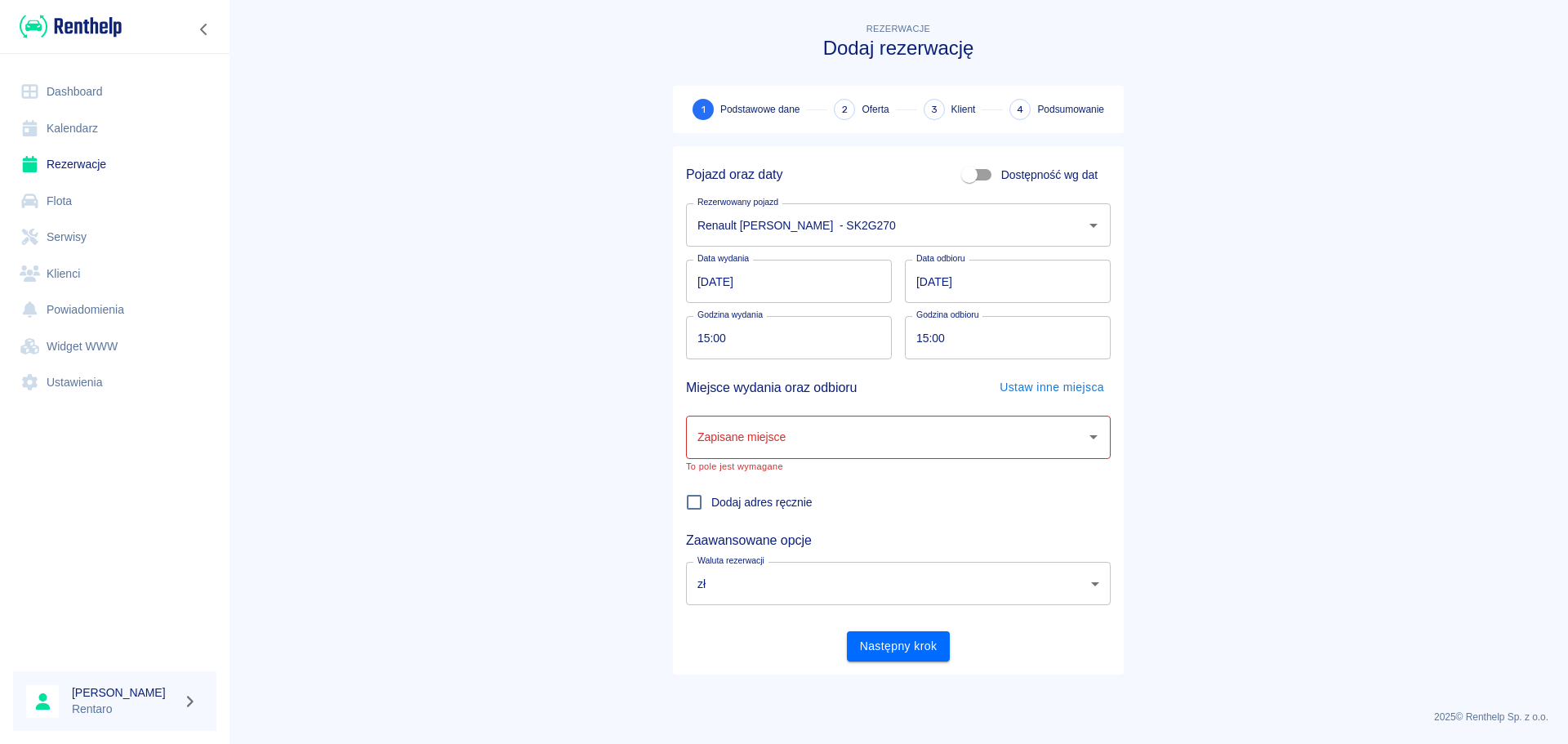
click at [702, 340] on input "15:00" at bounding box center [783, 338] width 195 height 44
click at [781, 335] on input "17:00" at bounding box center [783, 338] width 195 height 44
click at [699, 343] on input "17:00" at bounding box center [783, 338] width 195 height 44
type input "15:00"
click at [947, 284] on input "26.09.2025" at bounding box center [1008, 281] width 205 height 44
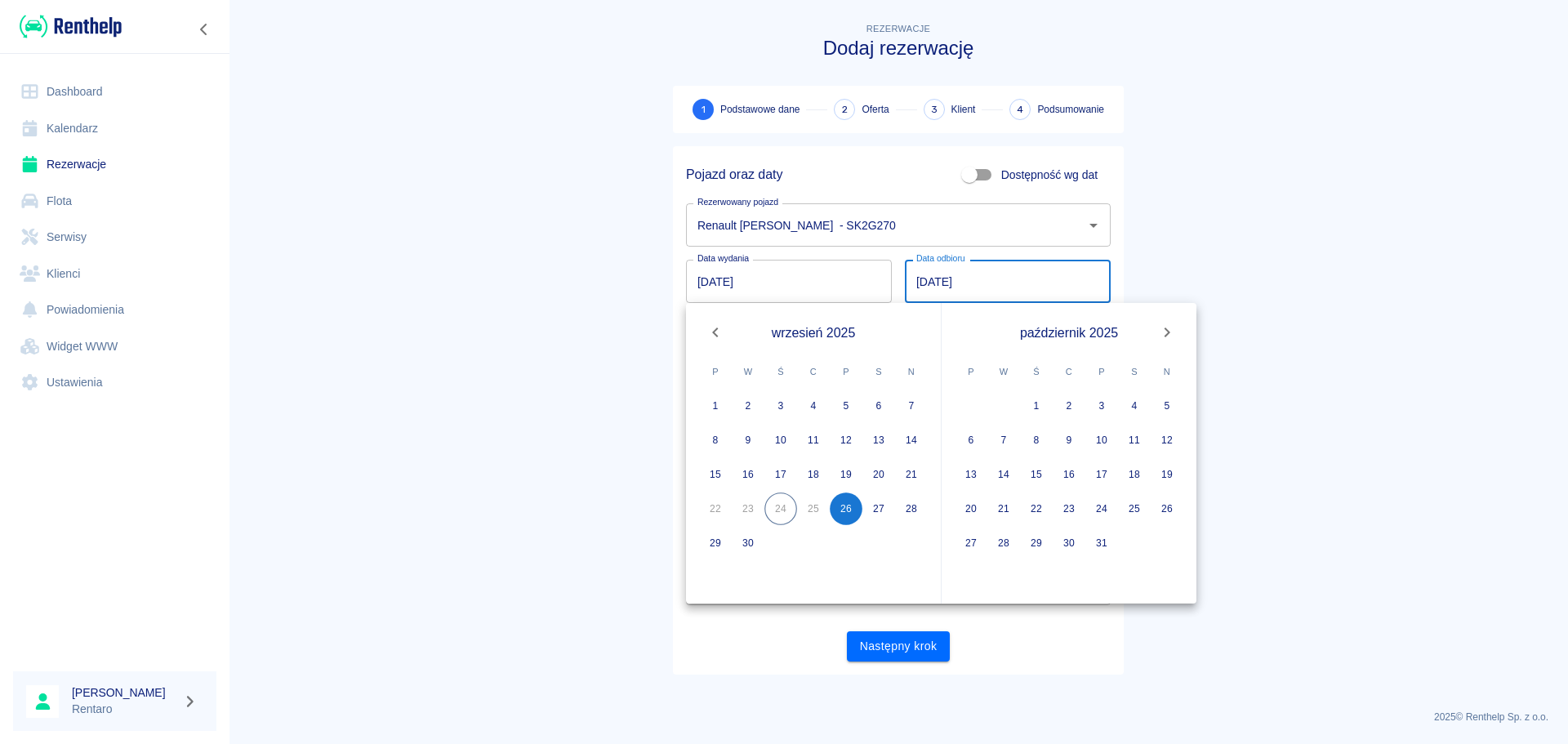
click at [925, 285] on input "26.09.2025" at bounding box center [1008, 281] width 205 height 44
click at [908, 509] on button "28" at bounding box center [911, 509] width 33 height 33
type input "28.09.2025"
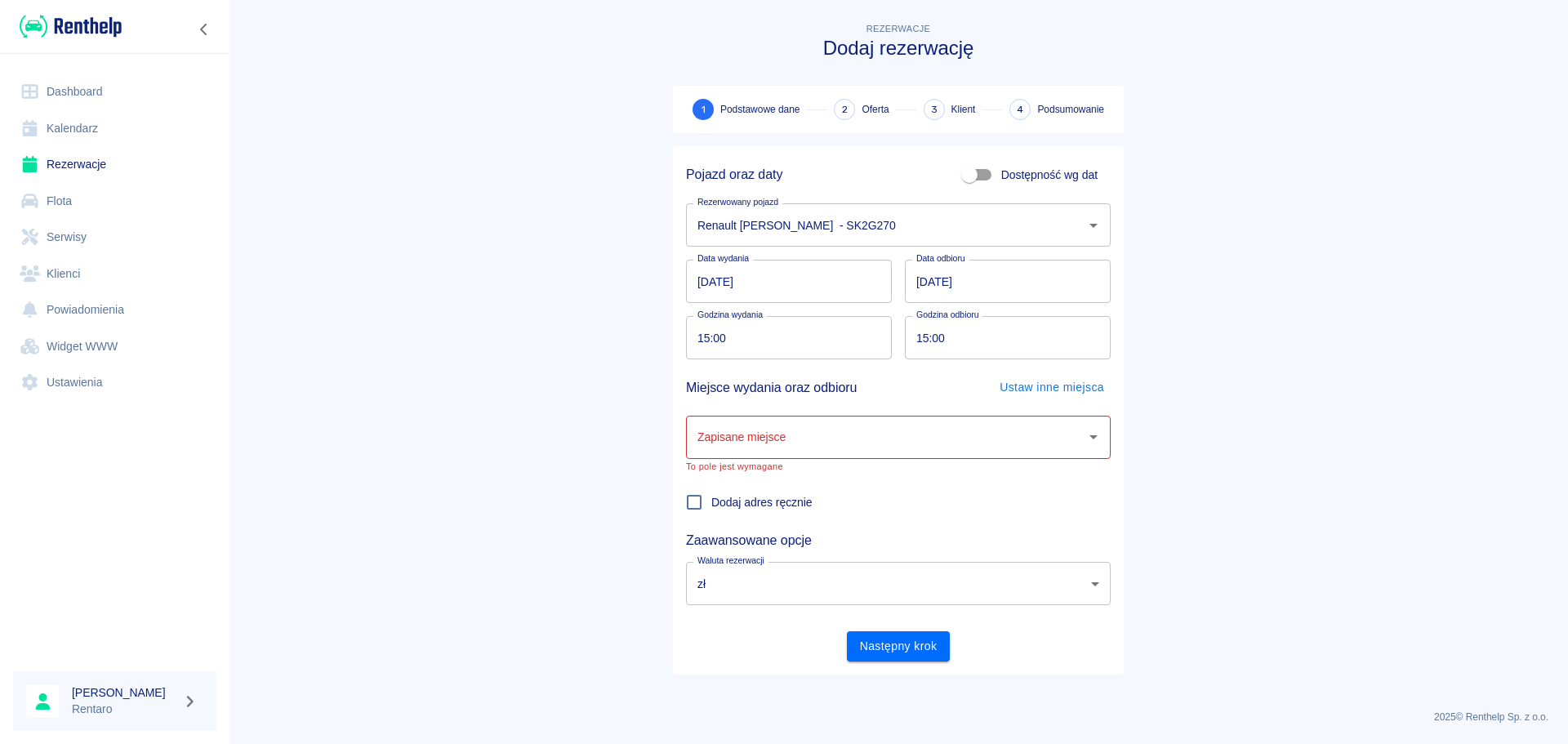
click at [802, 336] on input "15:00" at bounding box center [783, 338] width 195 height 44
click at [851, 438] on input "Zapisane miejsce" at bounding box center [886, 437] width 385 height 29
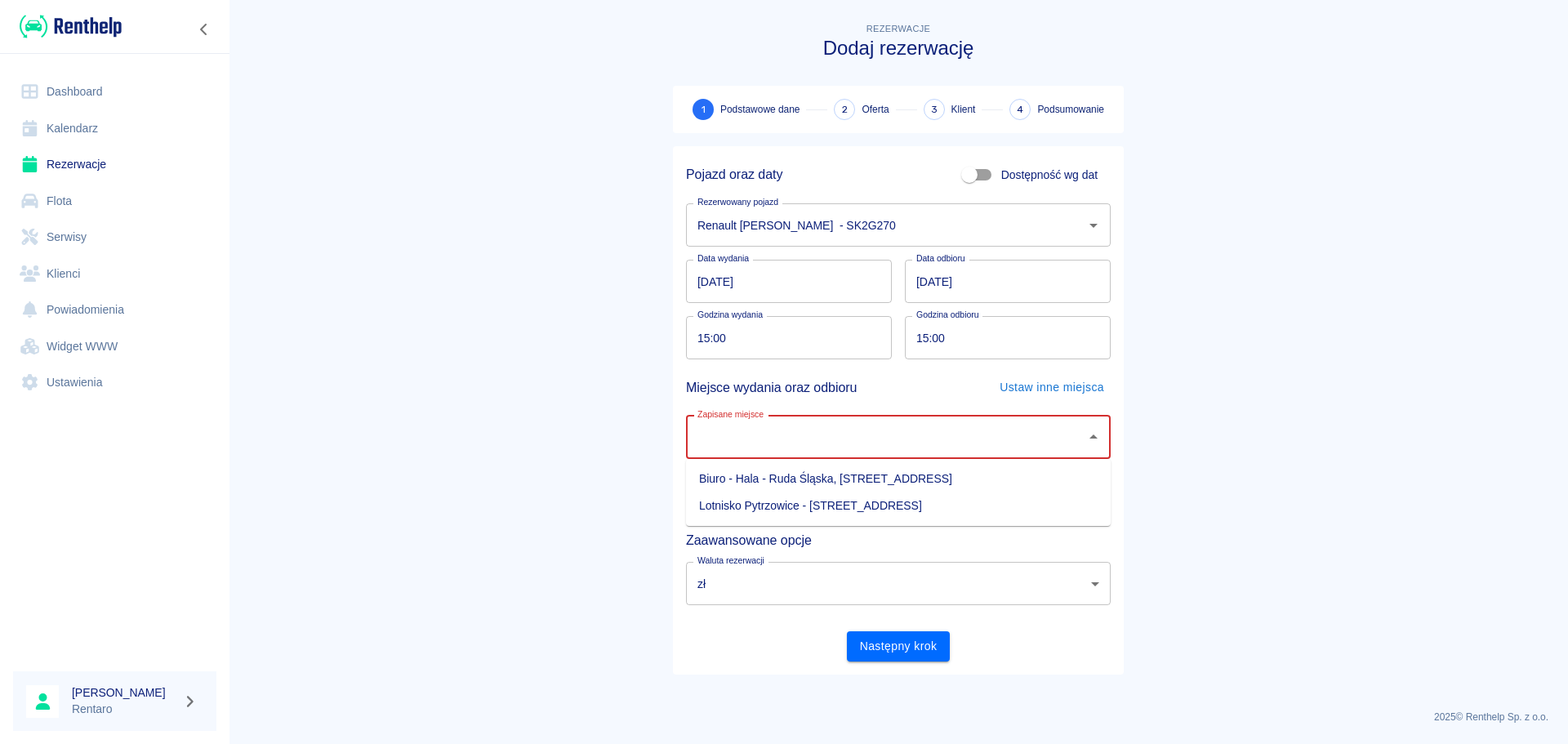
click at [922, 478] on li "Biuro - Hala - Ruda Śląska, Zabrzańska 9" at bounding box center [898, 479] width 425 height 27
type input "Biuro - Hala - Ruda Śląska, Zabrzańska 9"
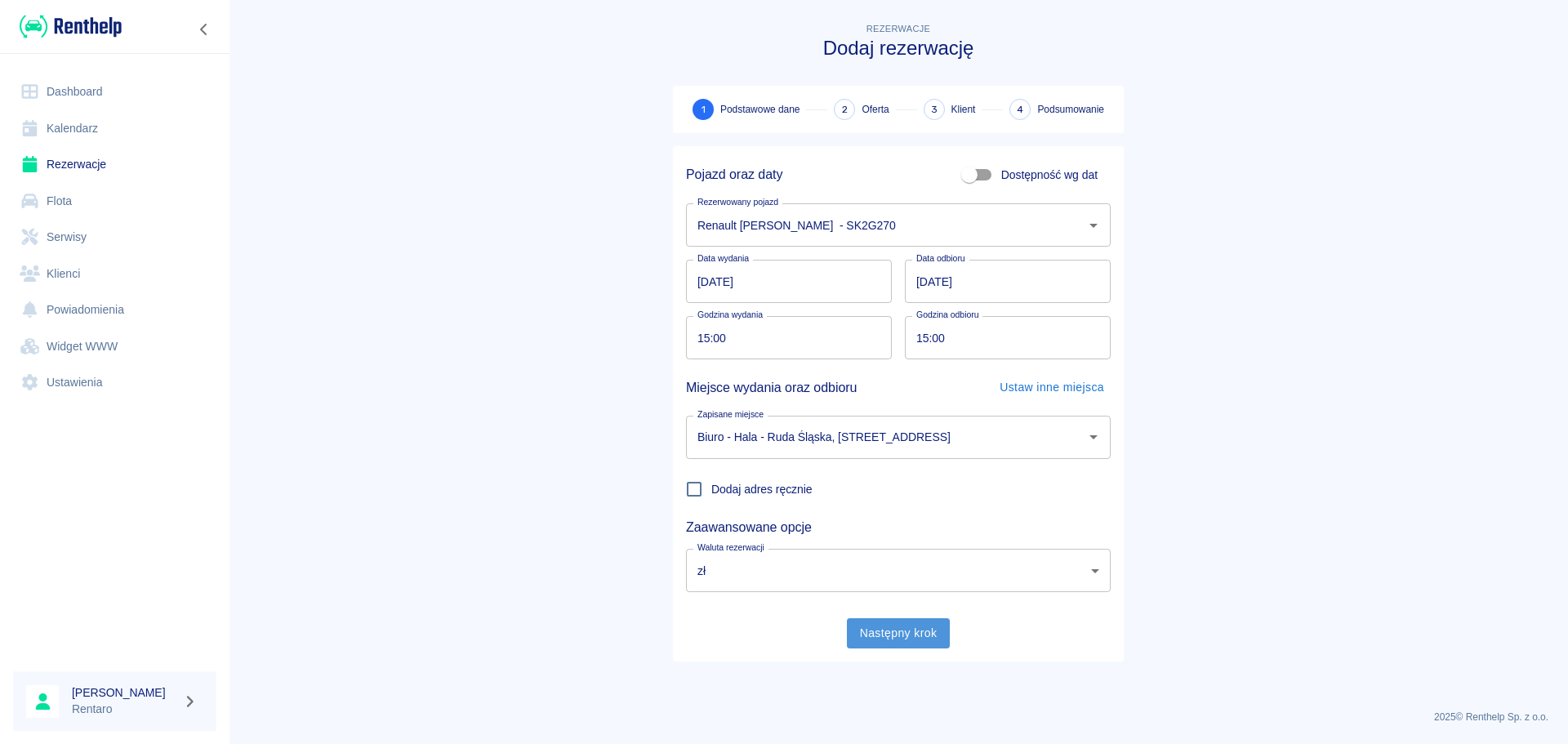
click at [897, 638] on button "Następny krok" at bounding box center [899, 633] width 104 height 30
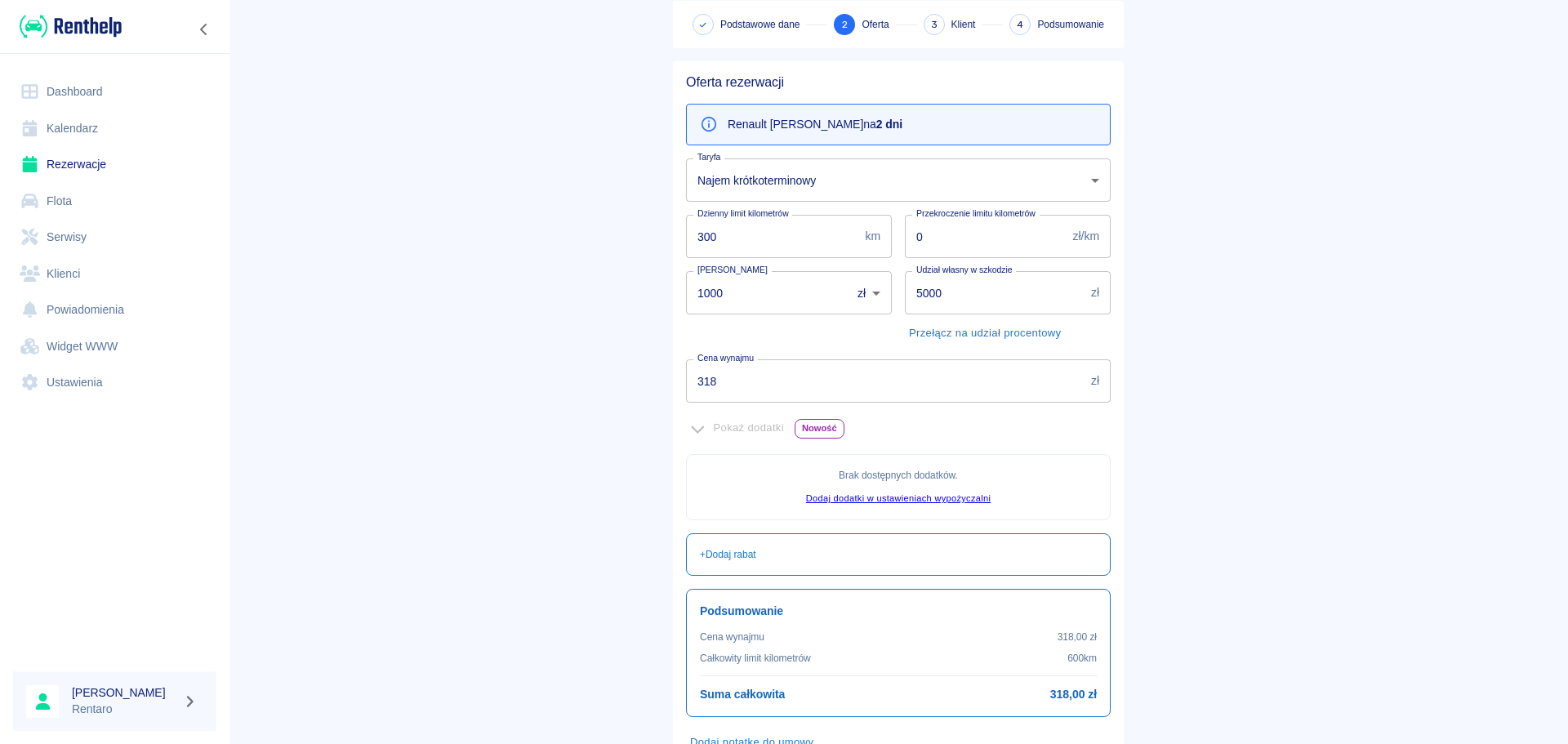
scroll to position [200, 0]
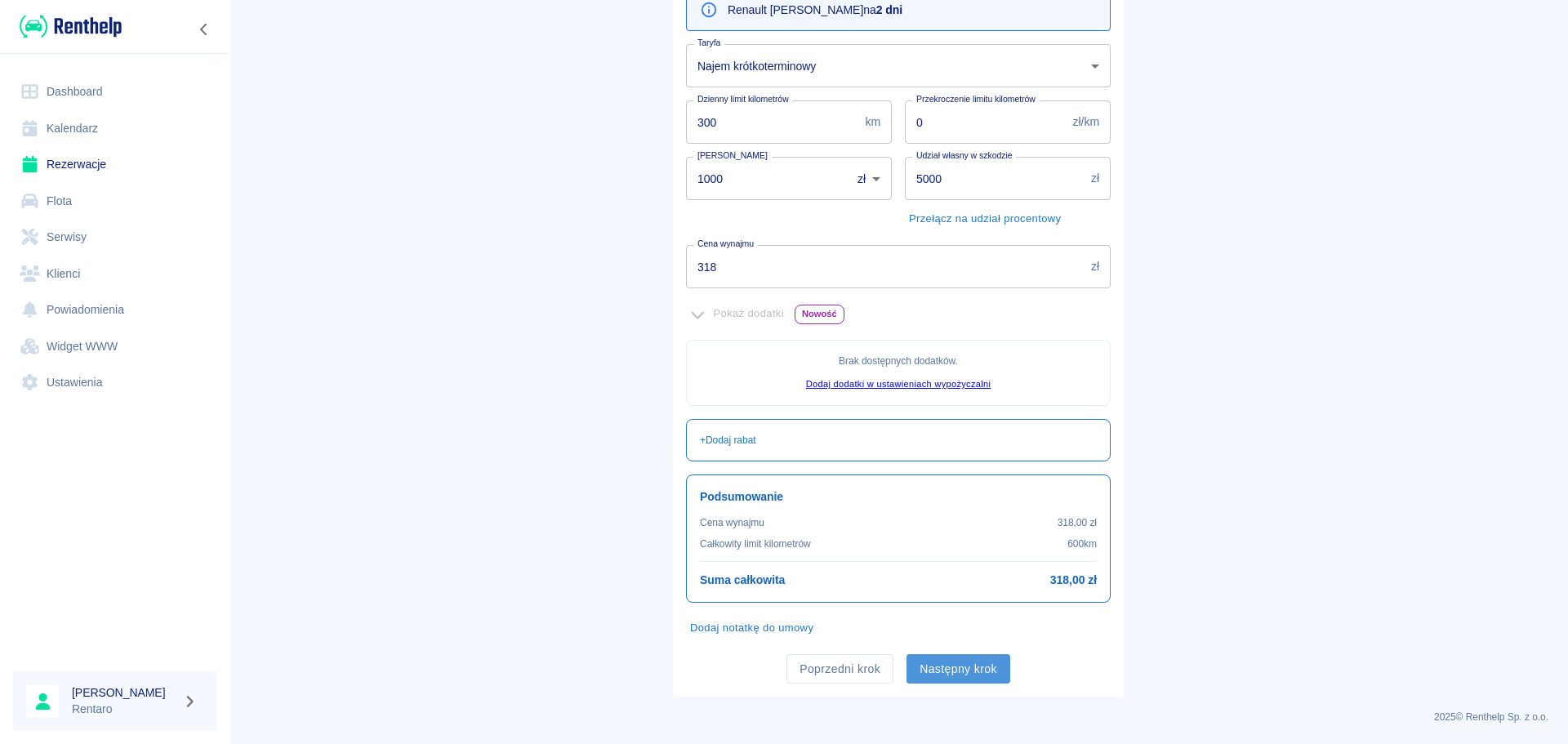
click at [954, 659] on button "Następny krok" at bounding box center [958, 669] width 104 height 30
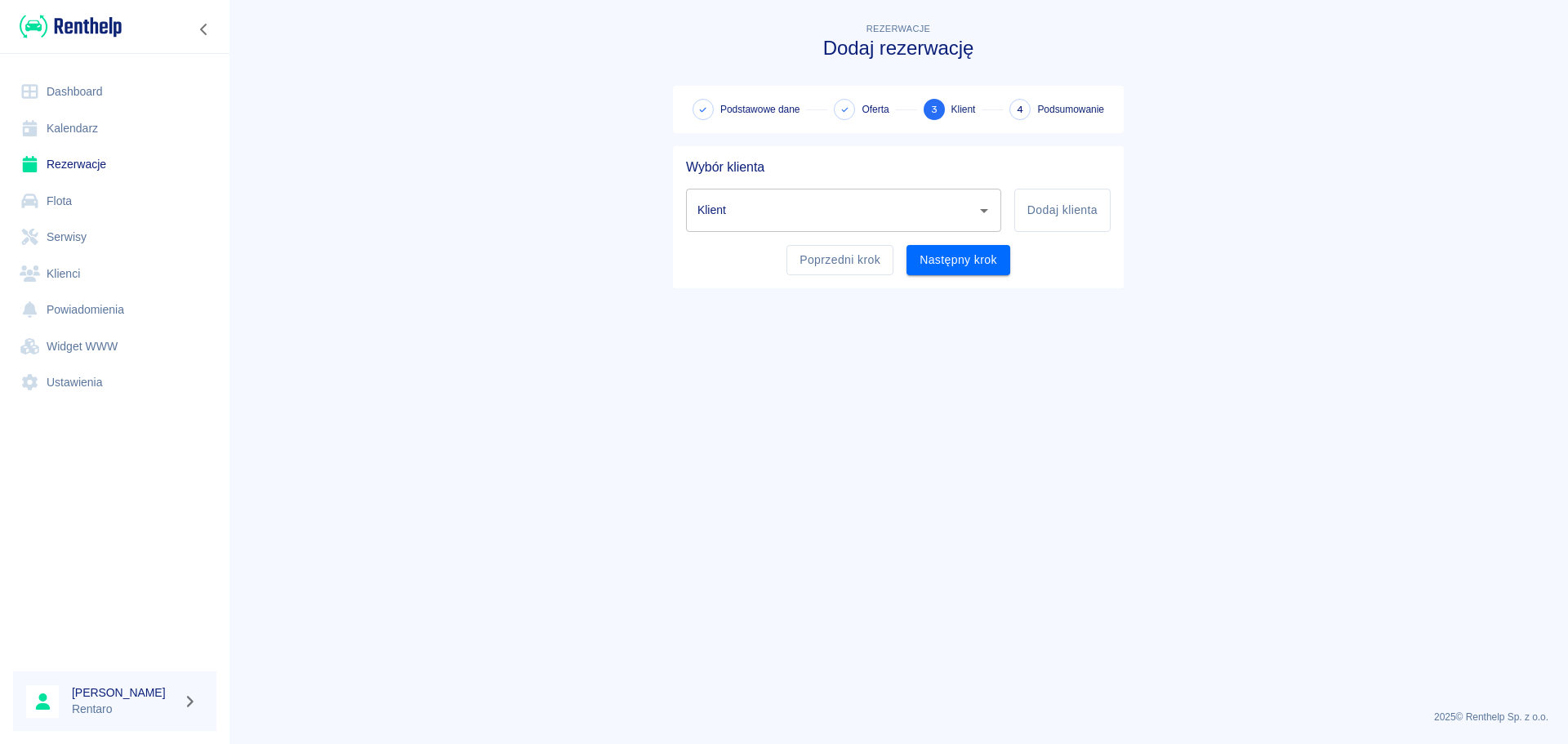
click at [811, 232] on div "Klient" at bounding box center [844, 210] width 316 height 44
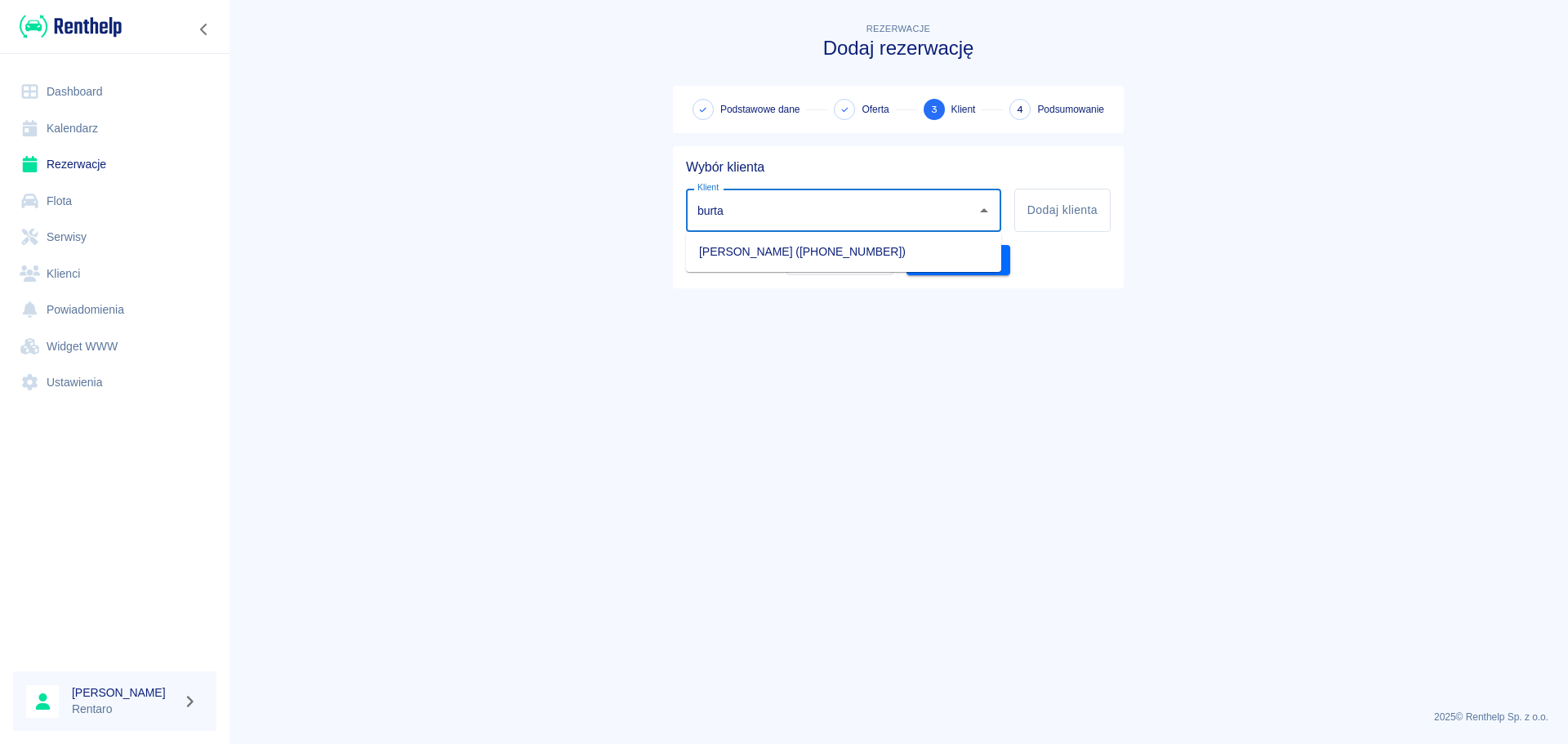
click at [841, 249] on li "Mateusz Burtan (+48698096106)" at bounding box center [844, 252] width 316 height 27
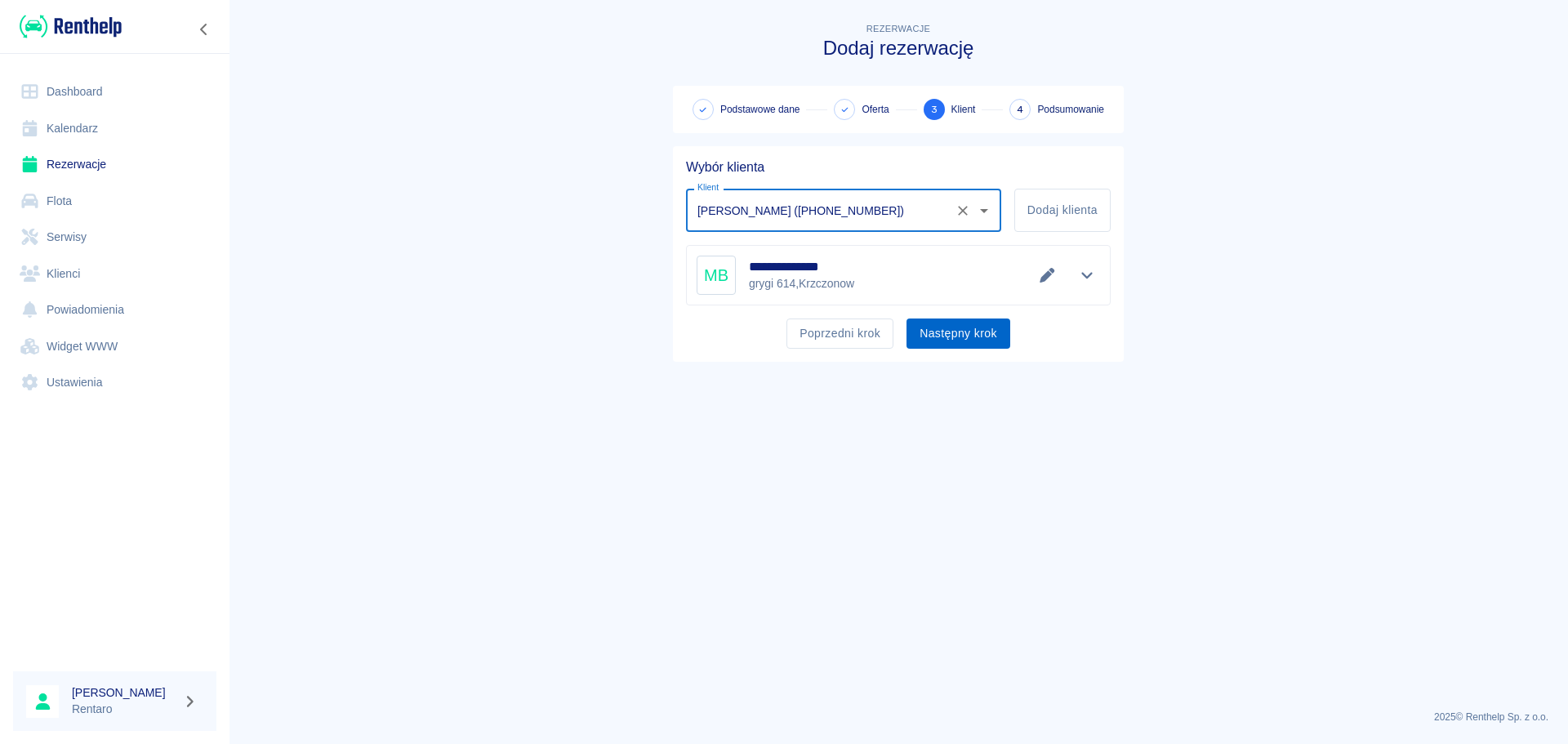
type input "Mateusz Burtan (+48698096106)"
drag, startPoint x: 938, startPoint y: 336, endPoint x: 948, endPoint y: 332, distance: 10.8
click at [938, 335] on button "Następny krok" at bounding box center [958, 334] width 104 height 30
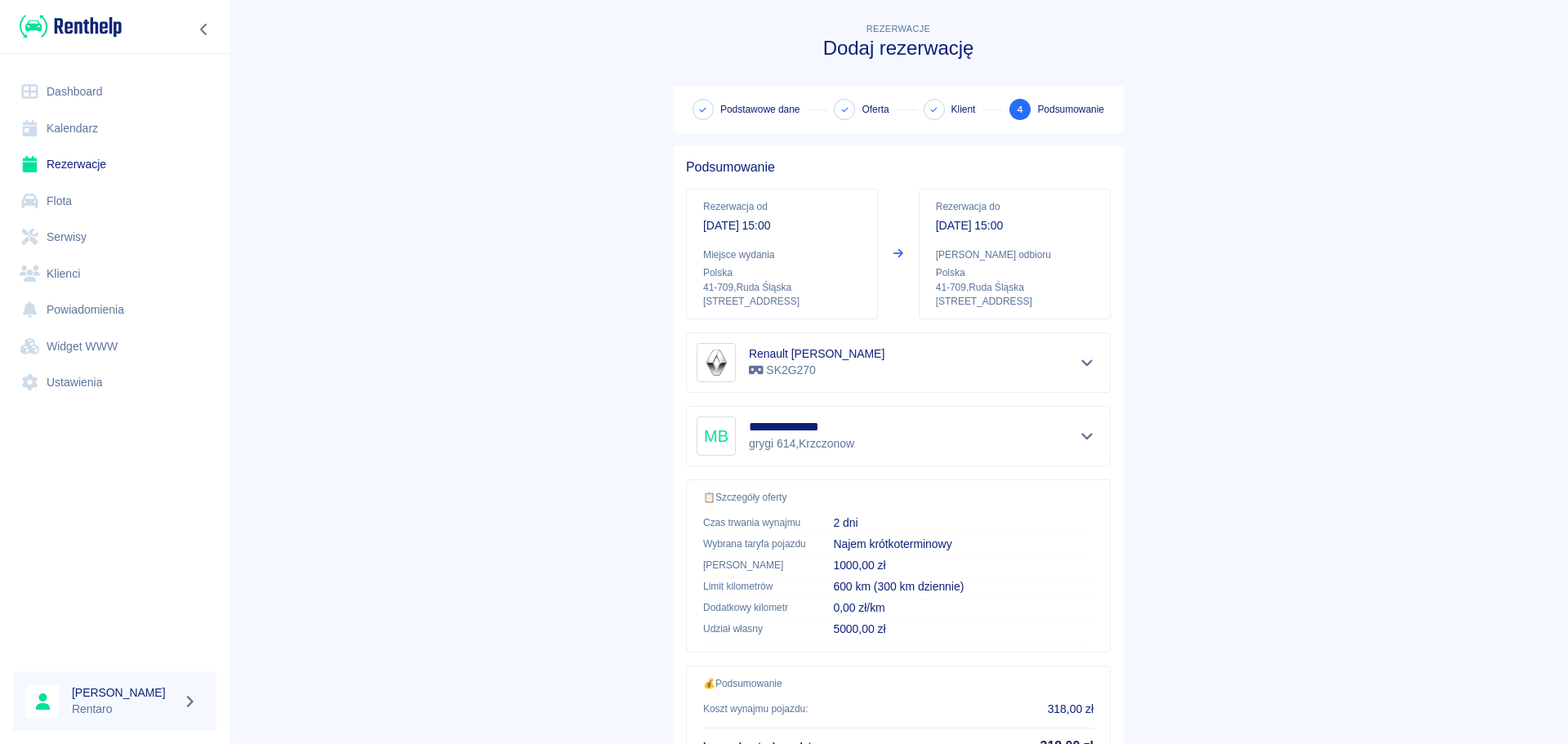
scroll to position [137, 0]
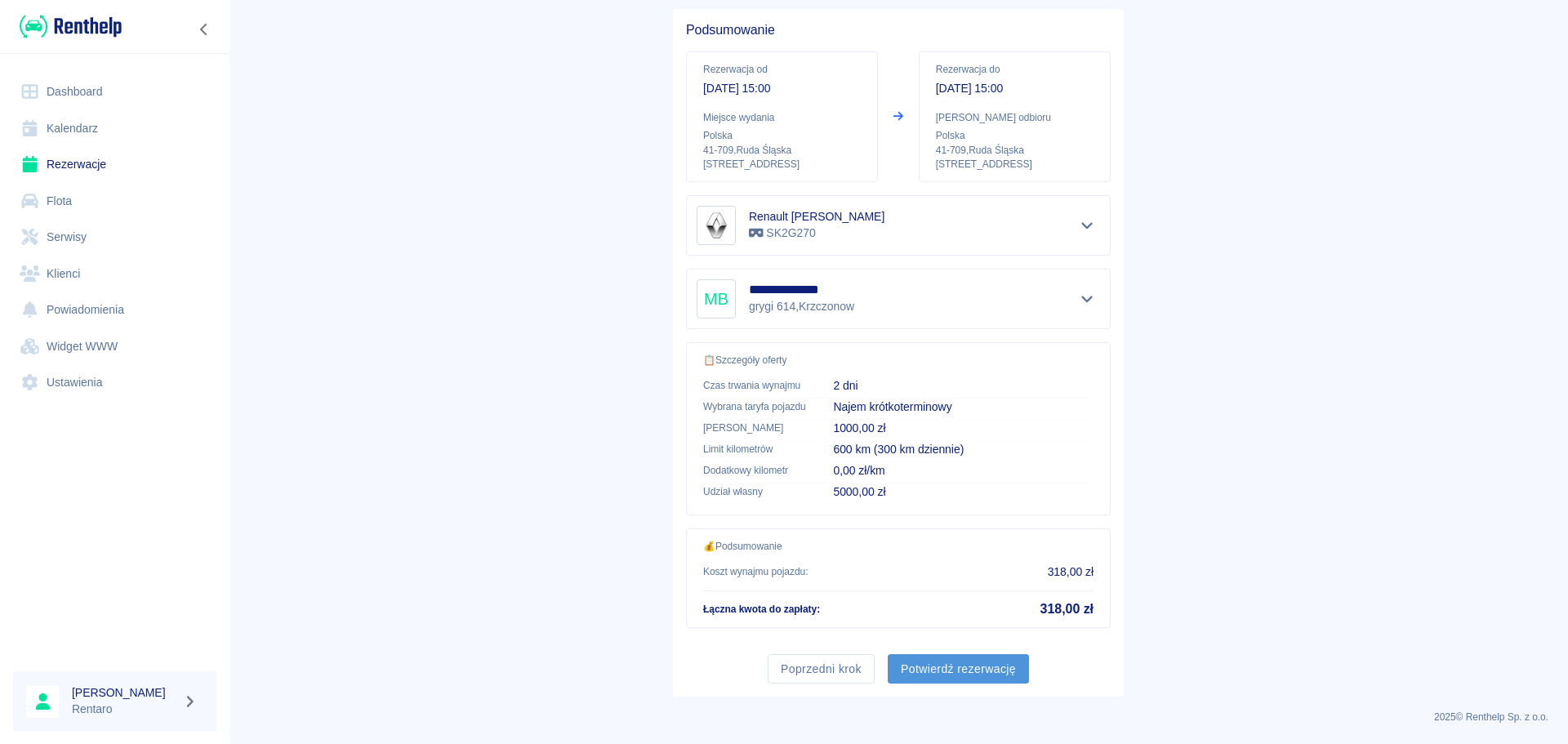
click at [961, 661] on button "Potwierdź rezerwację" at bounding box center [958, 669] width 141 height 30
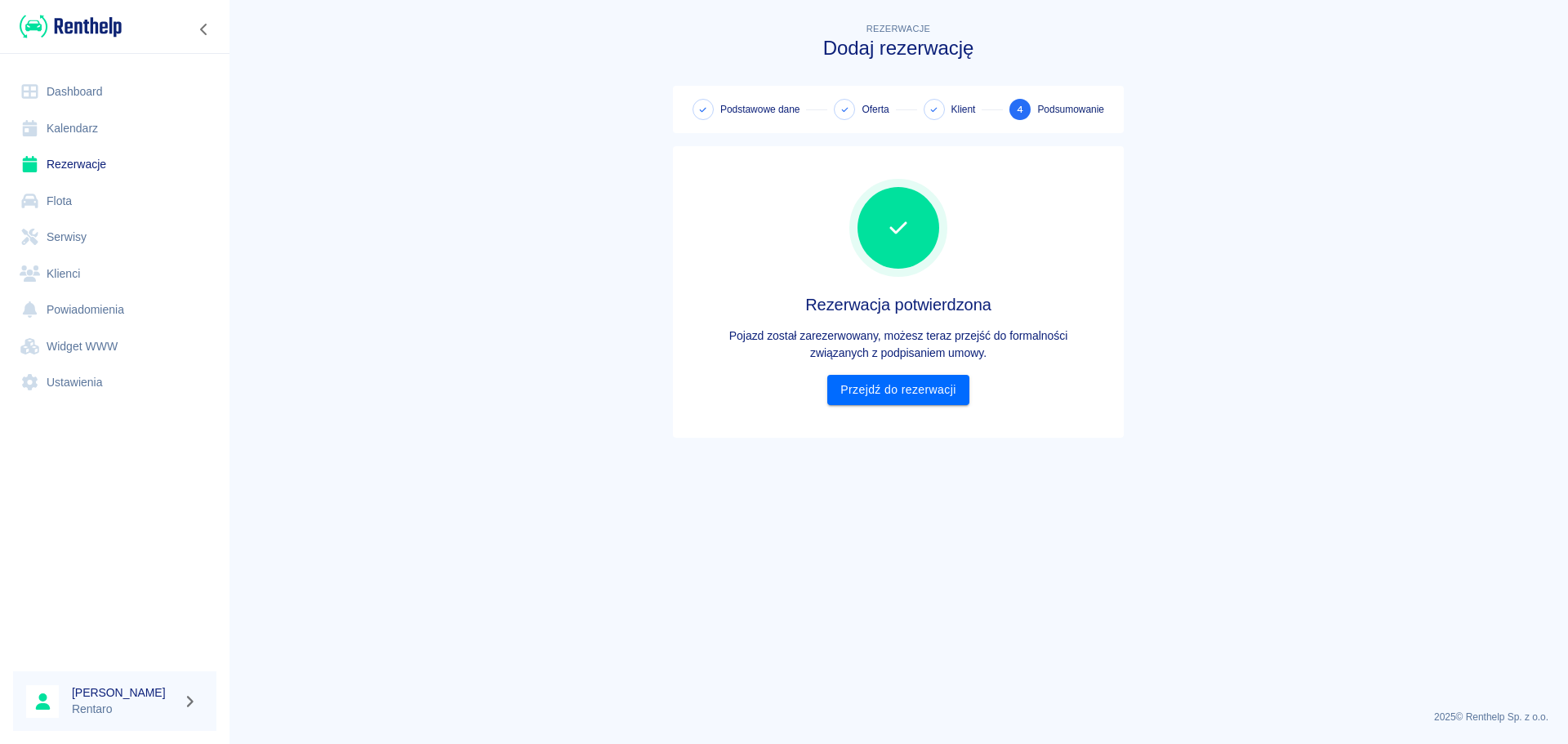
scroll to position [0, 0]
click at [903, 400] on link "Przejdź do rezerwacji" at bounding box center [898, 390] width 141 height 30
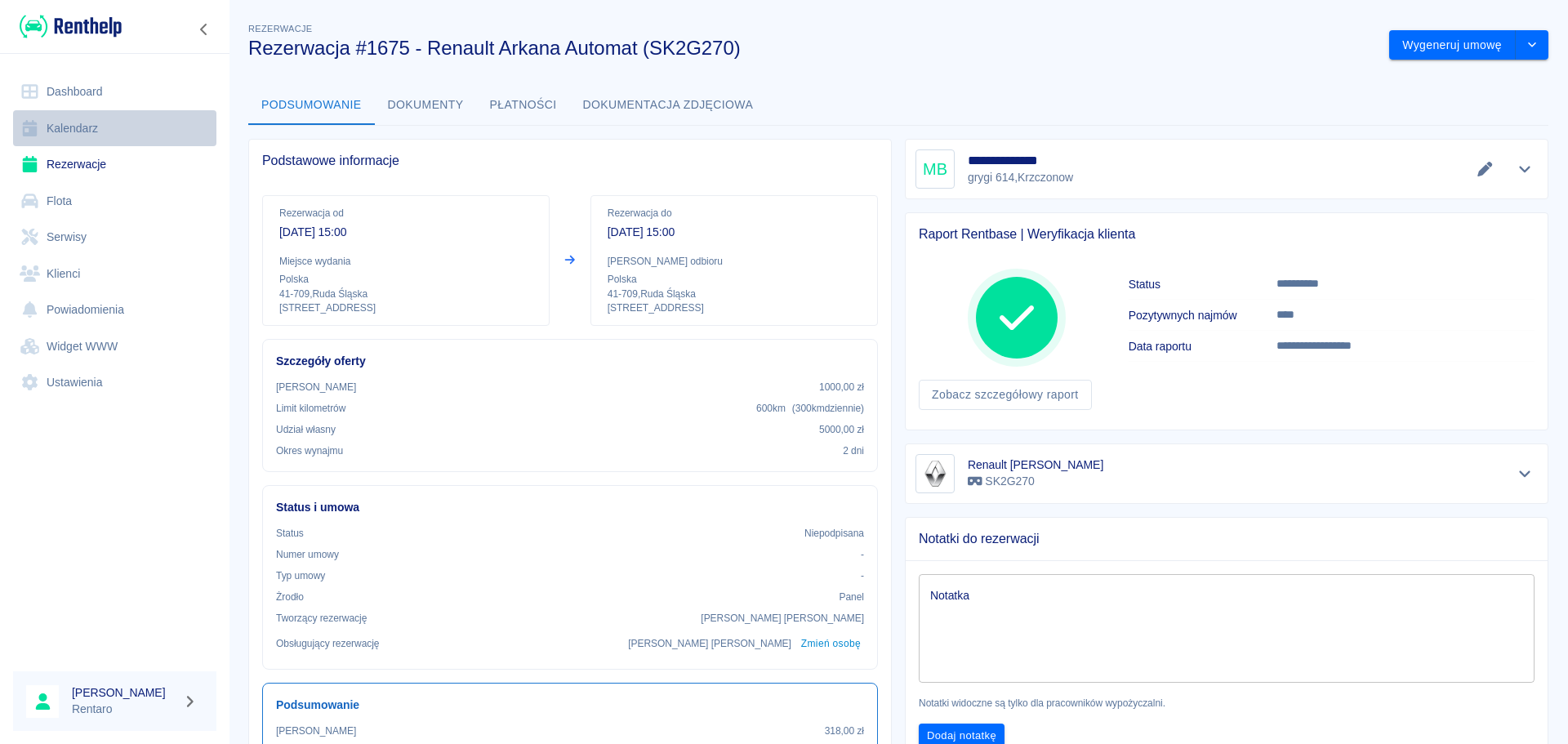
click at [73, 122] on link "Kalendarz" at bounding box center [114, 128] width 203 height 37
